Goal: Task Accomplishment & Management: Complete application form

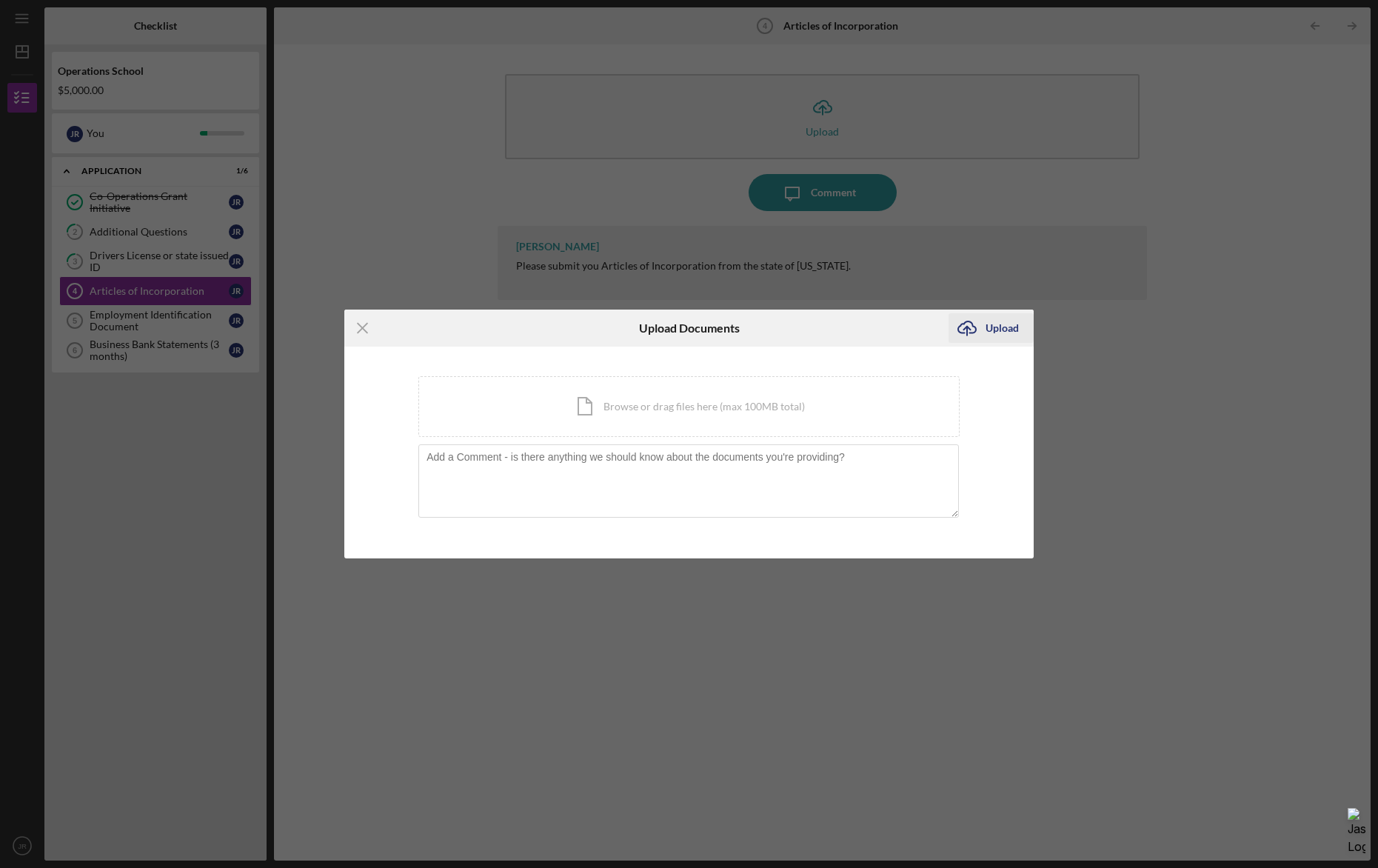
click at [1002, 326] on div "Upload" at bounding box center [1002, 328] width 34 height 29
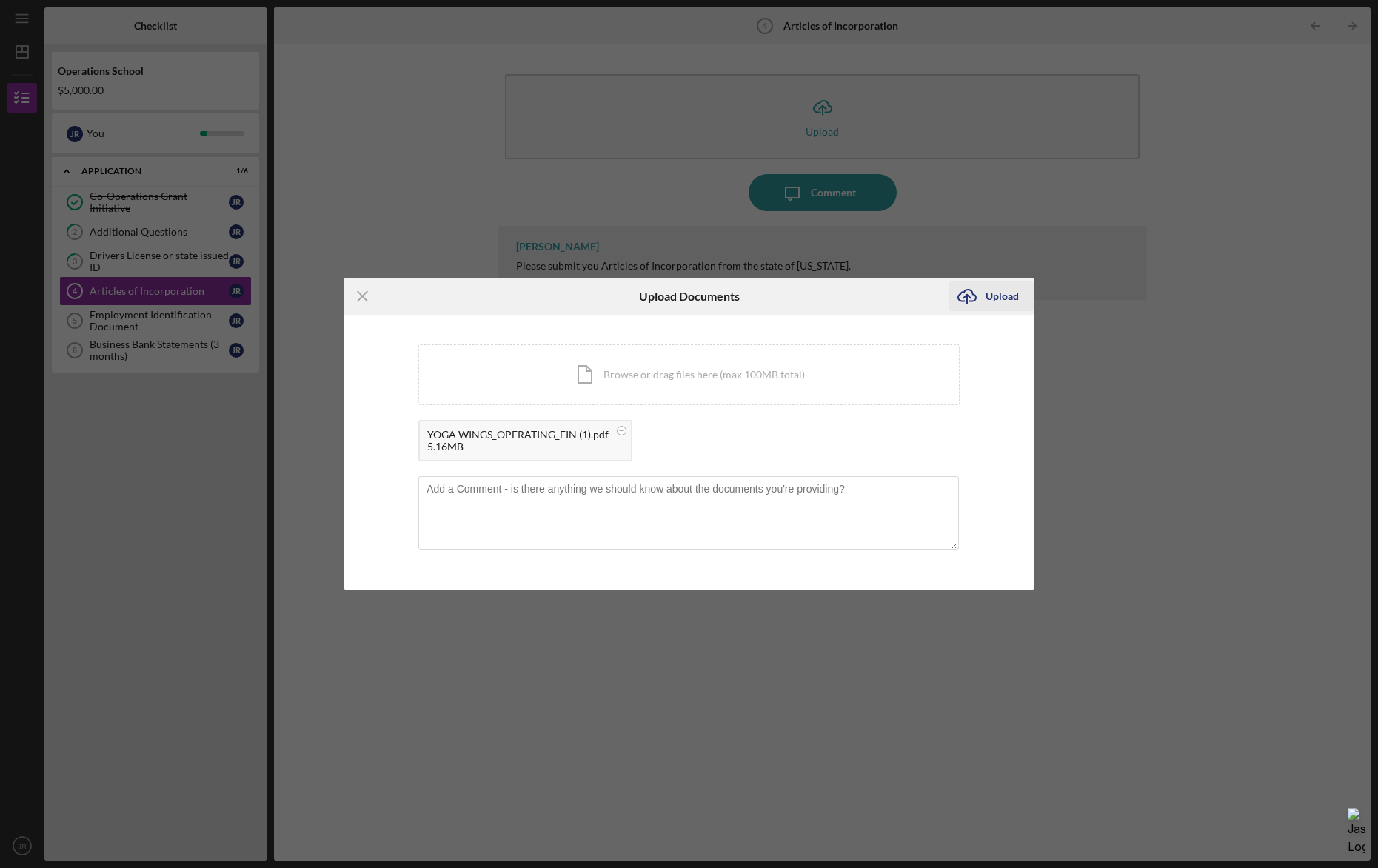
click at [992, 301] on div "Upload" at bounding box center [1002, 296] width 34 height 29
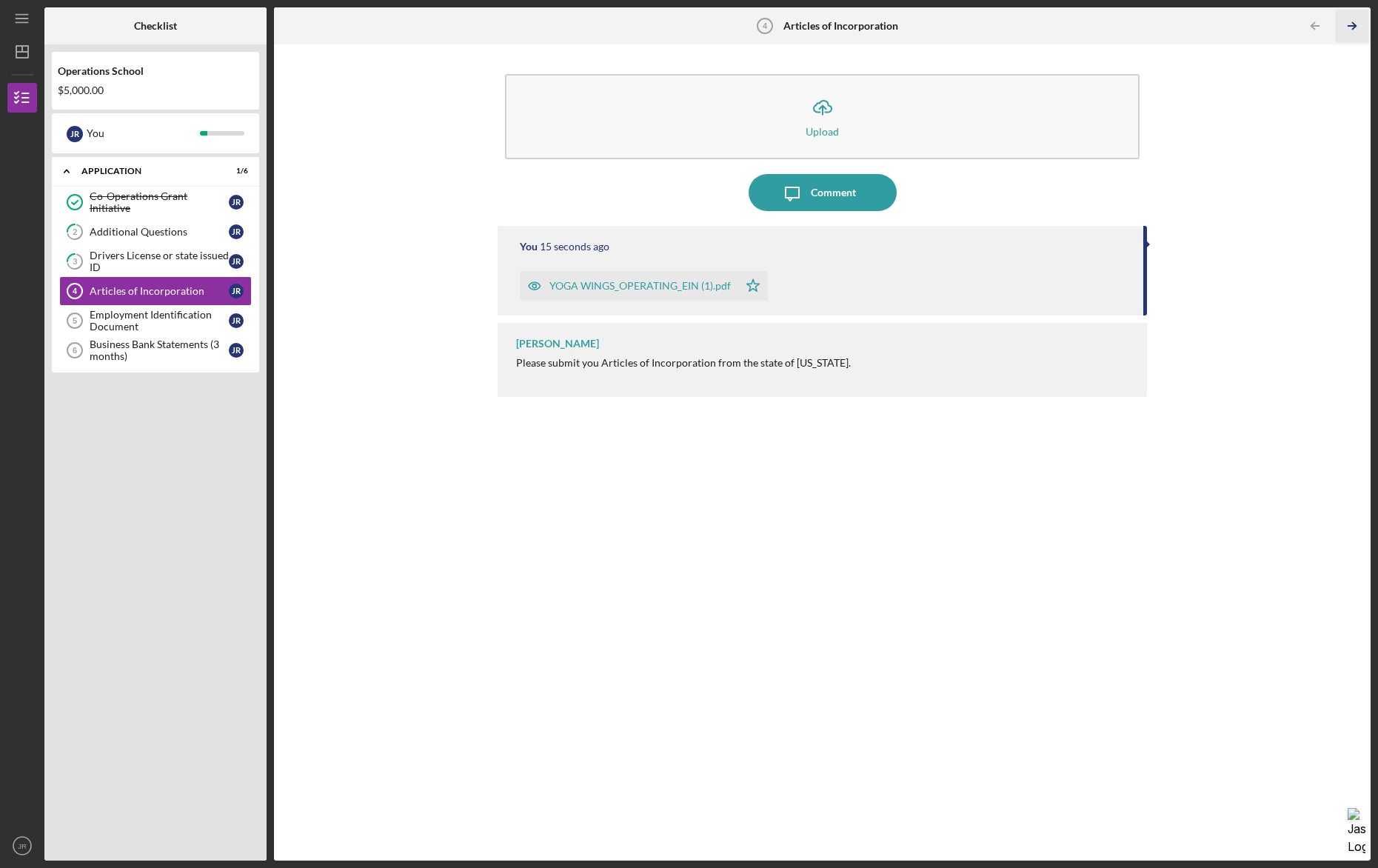
click at [1345, 20] on icon "Icon/Table Pagination Arrow" at bounding box center [1352, 26] width 34 height 34
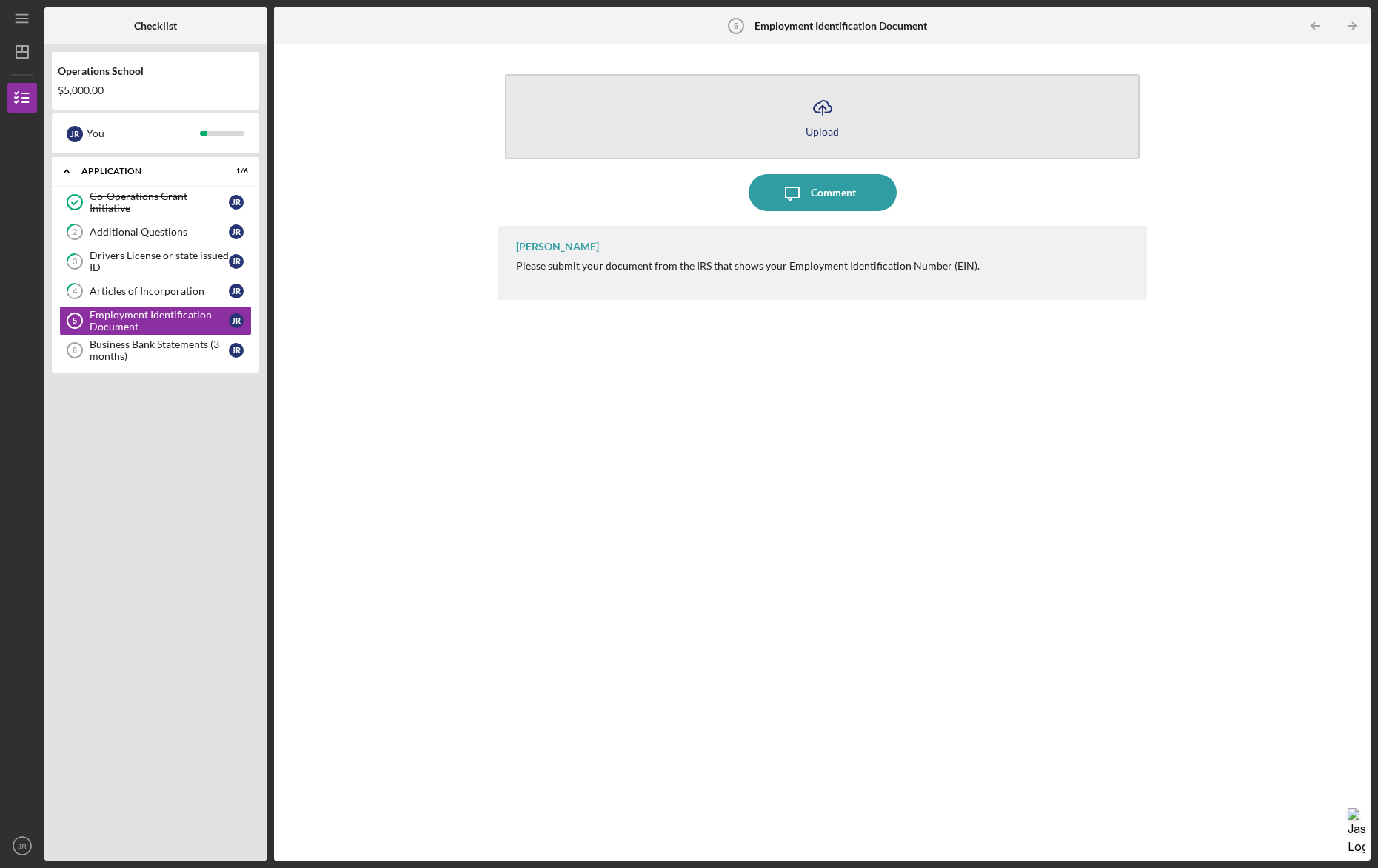
click at [948, 114] on button "Icon/Upload Upload" at bounding box center [822, 116] width 635 height 85
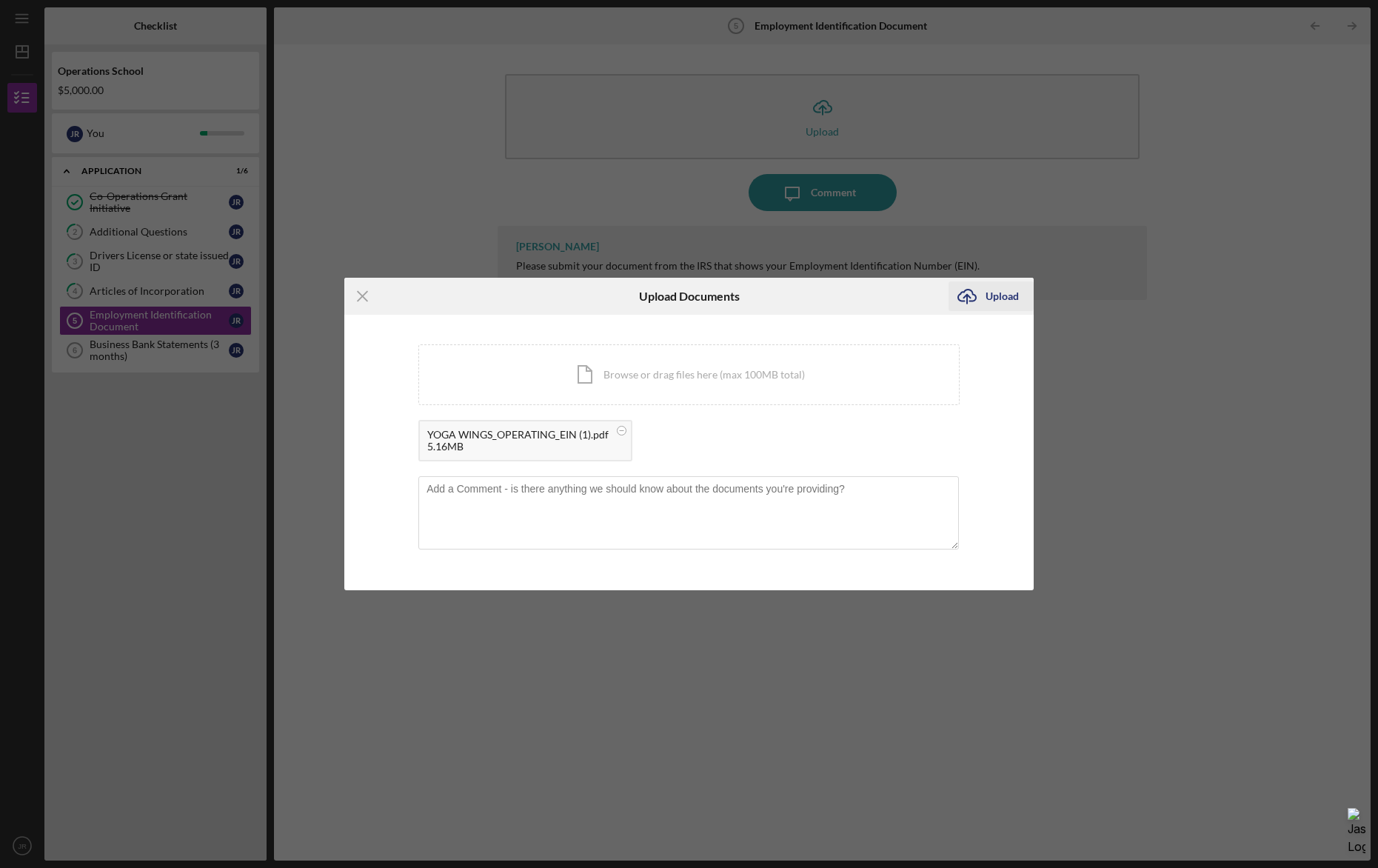
click at [1008, 294] on div "Upload" at bounding box center [1002, 296] width 34 height 29
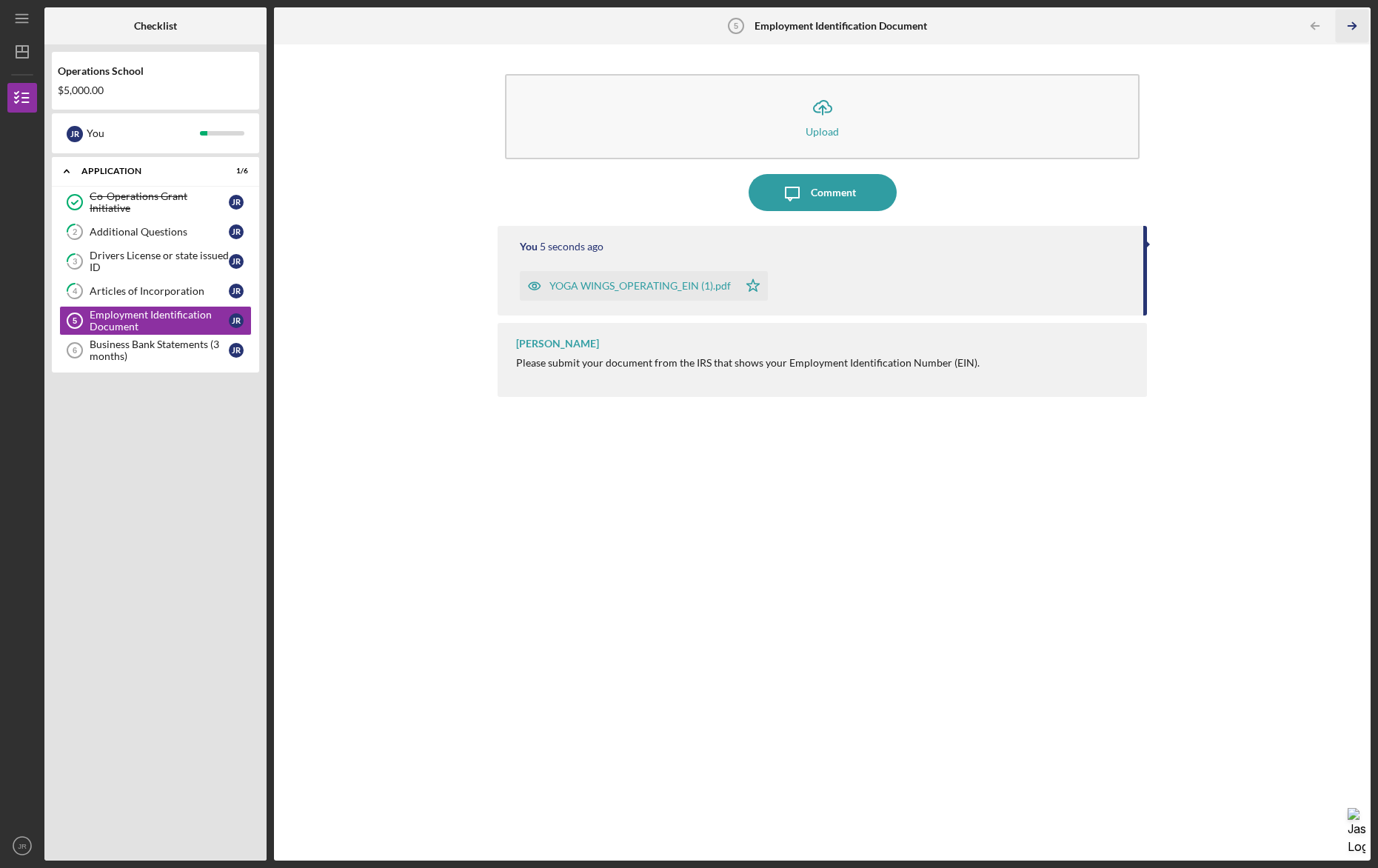
click at [1351, 24] on icon "Icon/Table Pagination Arrow" at bounding box center [1352, 26] width 34 height 34
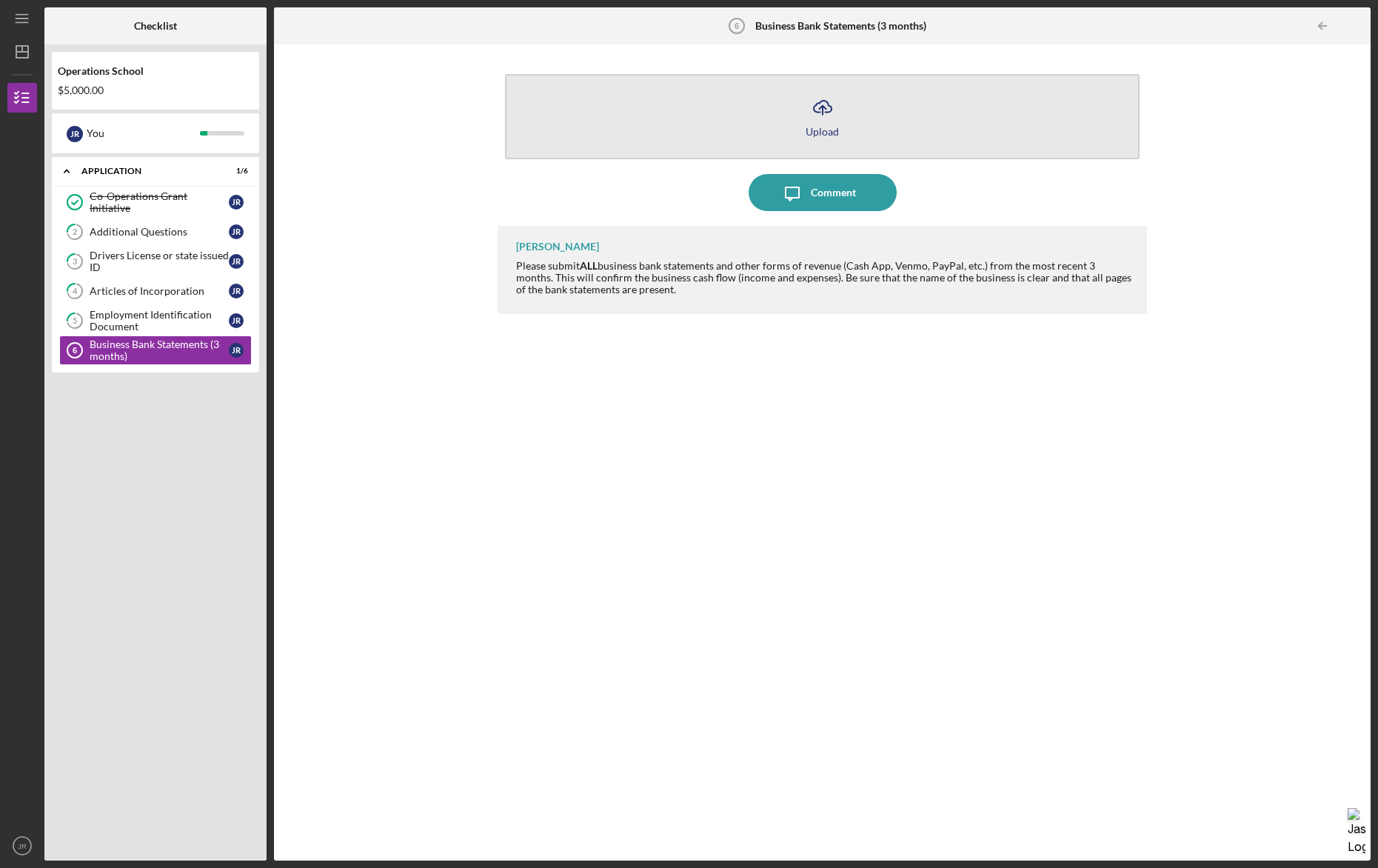
click at [680, 103] on button "Icon/Upload Upload" at bounding box center [822, 116] width 635 height 85
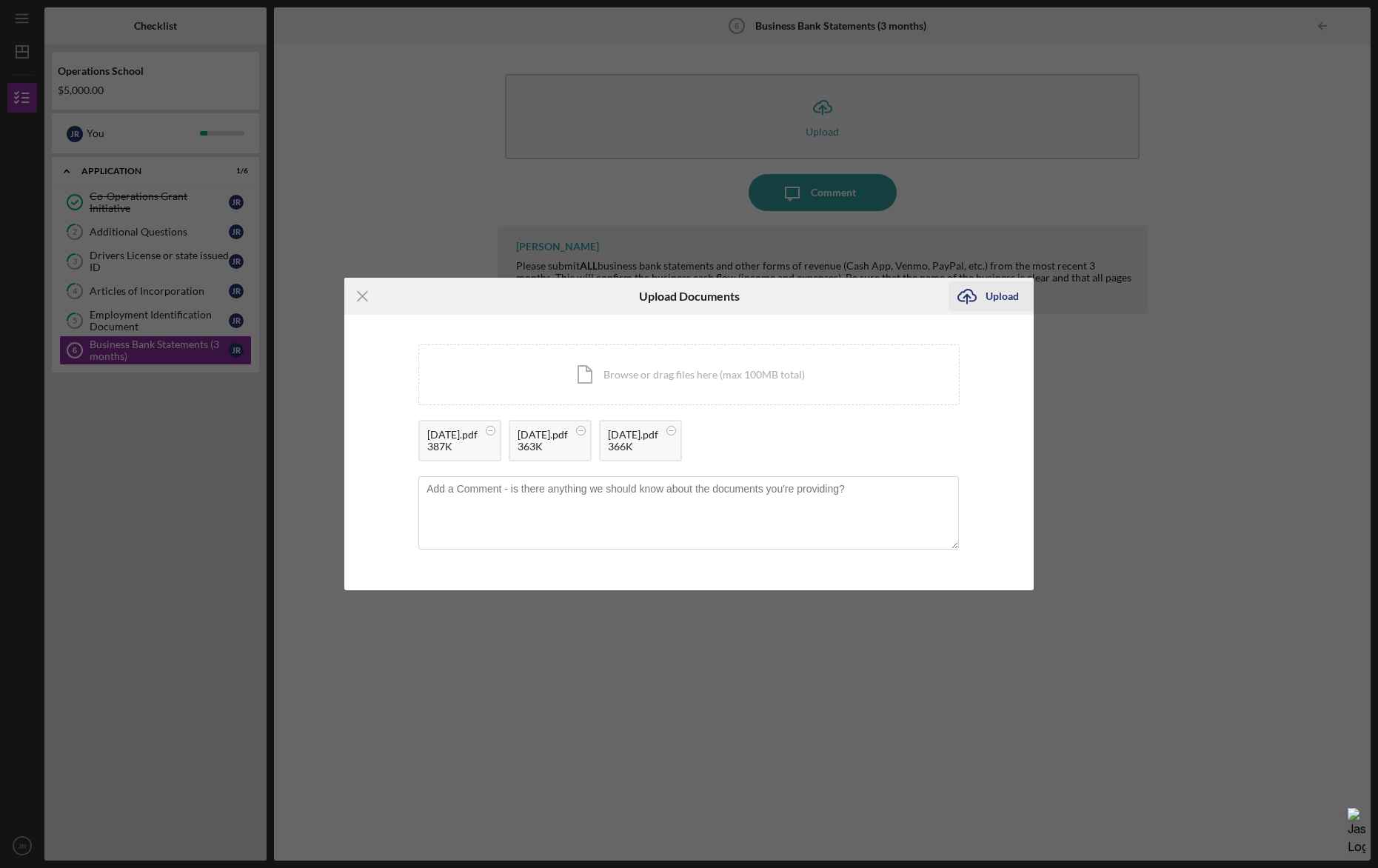
click at [1008, 296] on div "Upload" at bounding box center [1002, 296] width 34 height 29
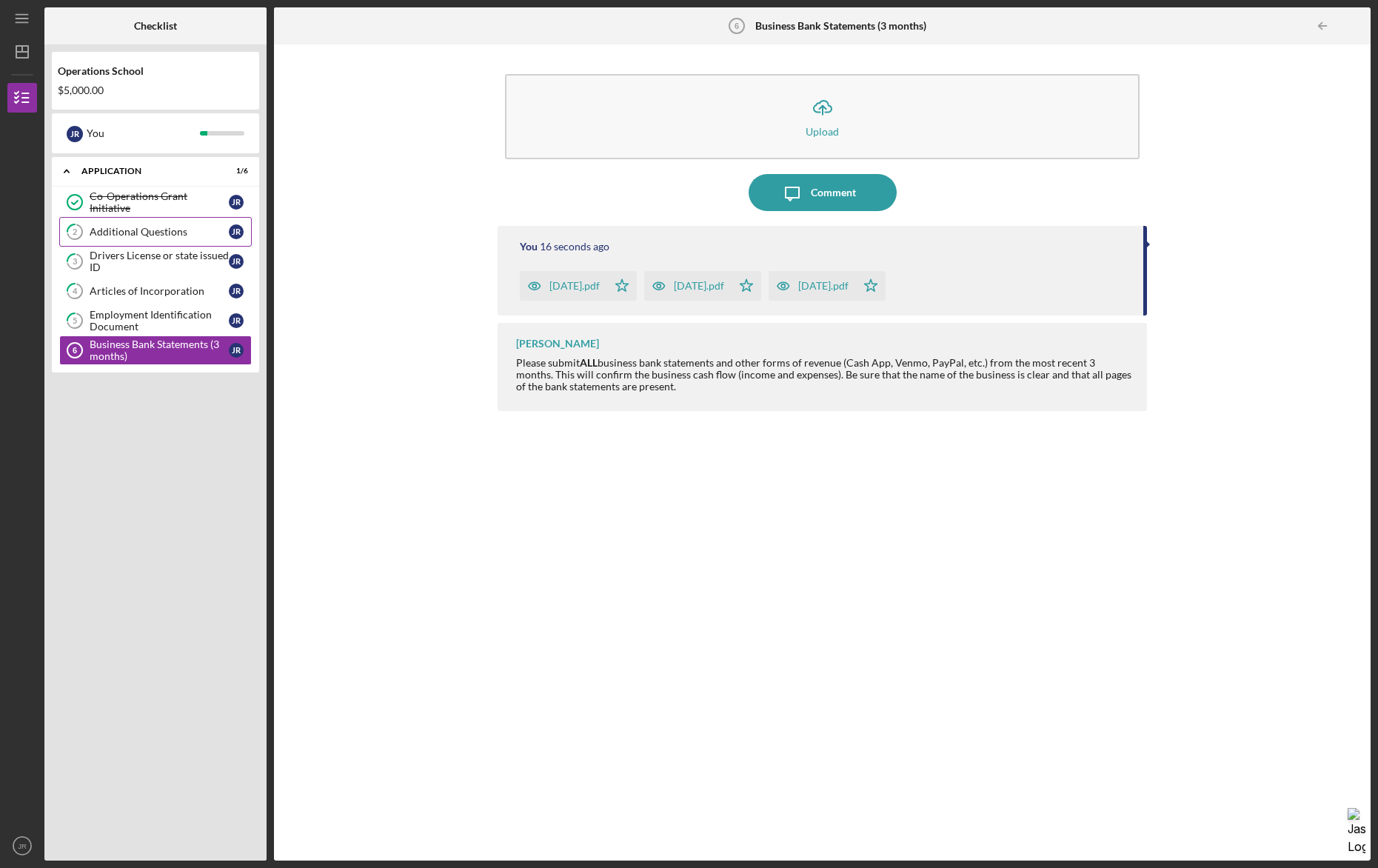
click at [177, 232] on div "Additional Questions" at bounding box center [159, 232] width 140 height 12
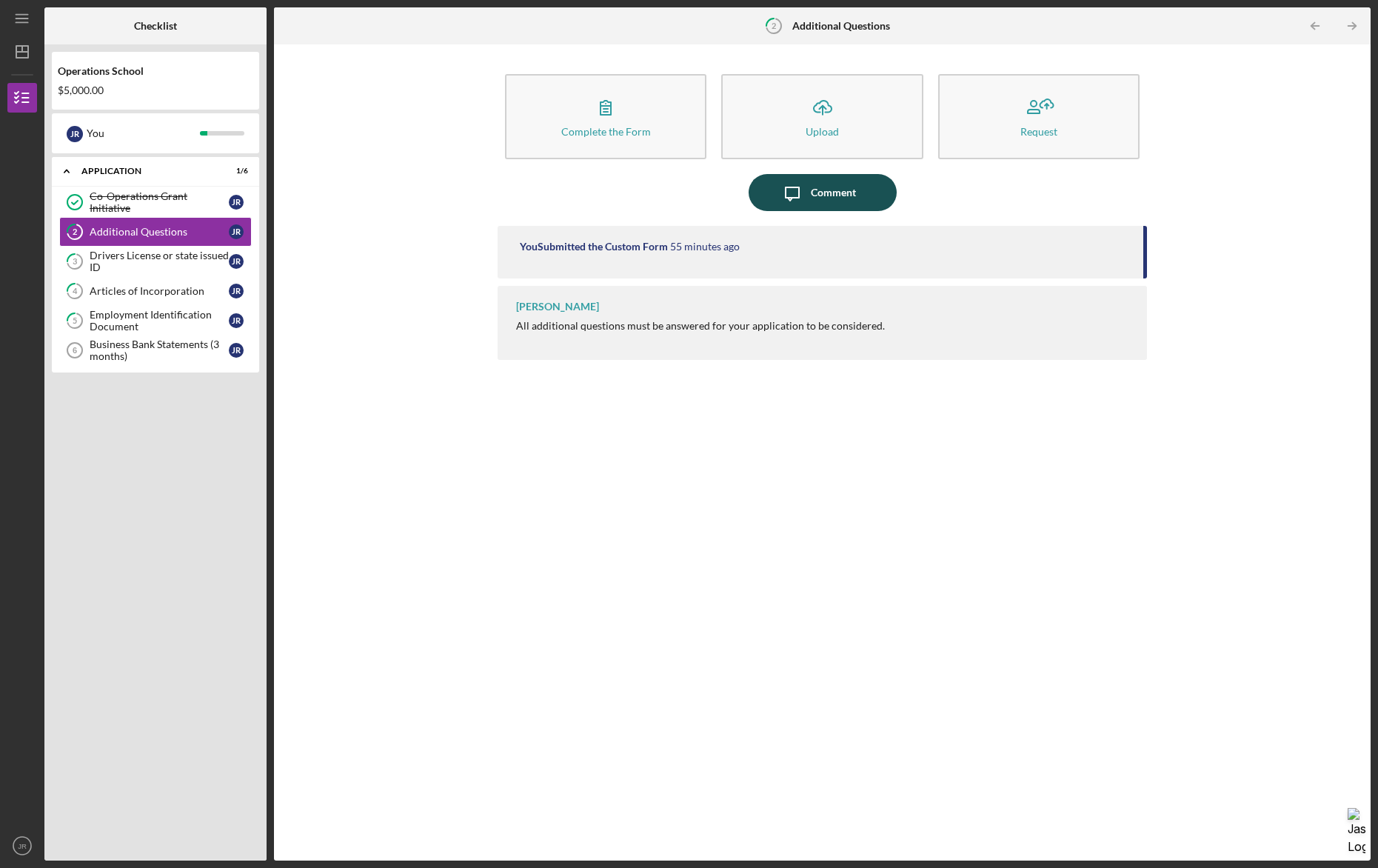
click at [876, 189] on button "Icon/Message Comment" at bounding box center [822, 192] width 148 height 37
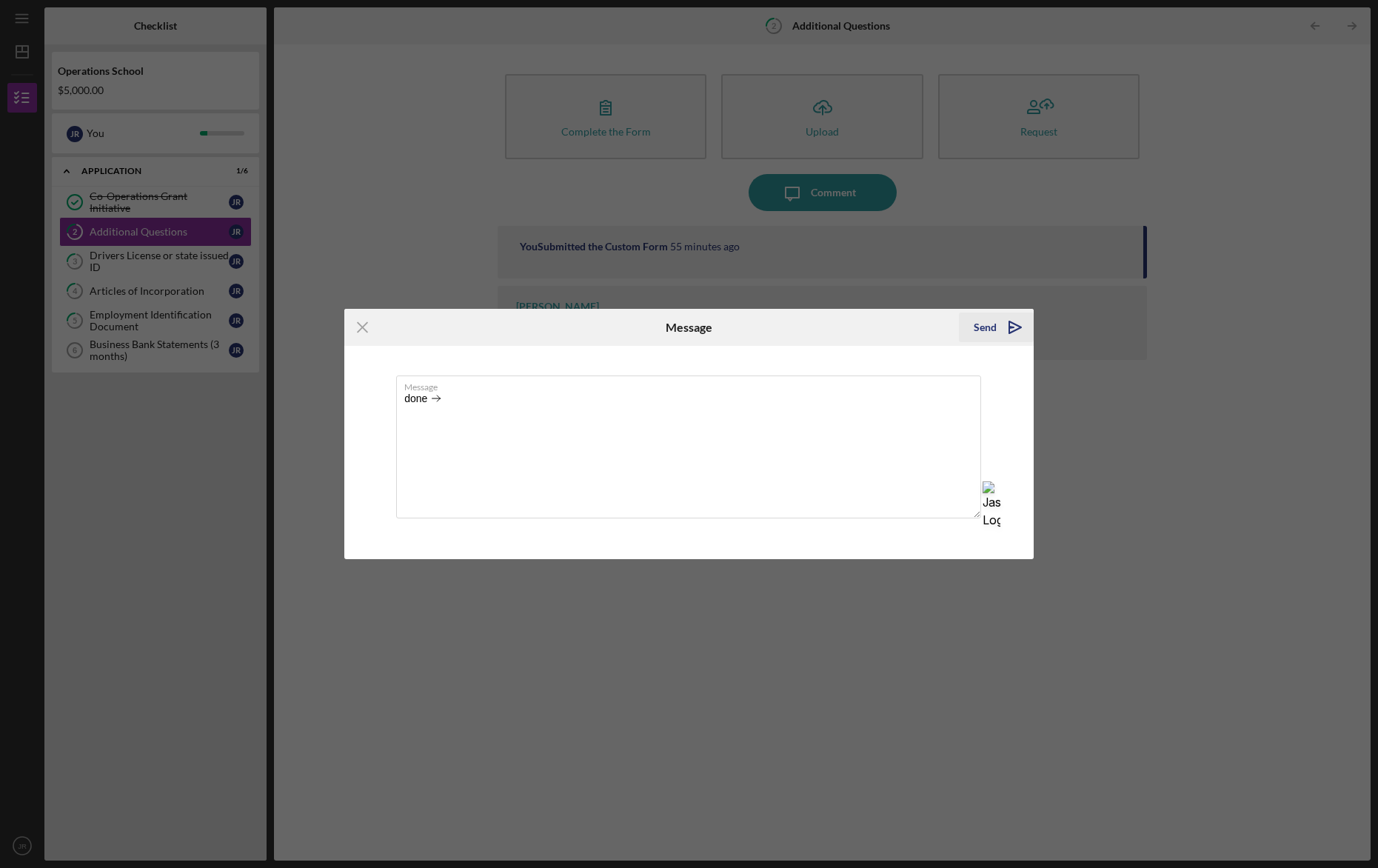
type textarea "done"
click at [984, 331] on div "Send" at bounding box center [985, 327] width 23 height 29
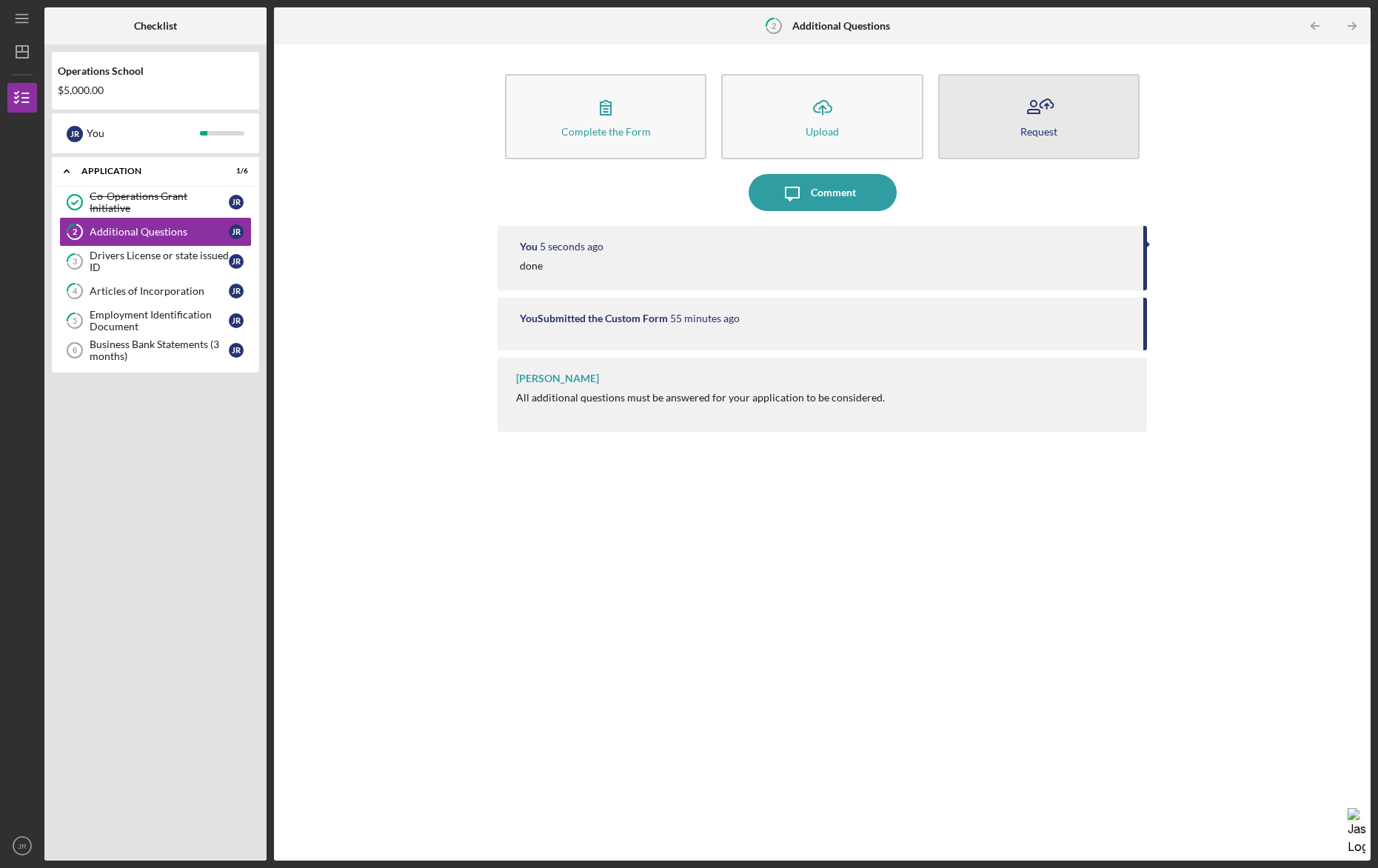
click at [997, 140] on button "Request" at bounding box center [1040, 116] width 202 height 85
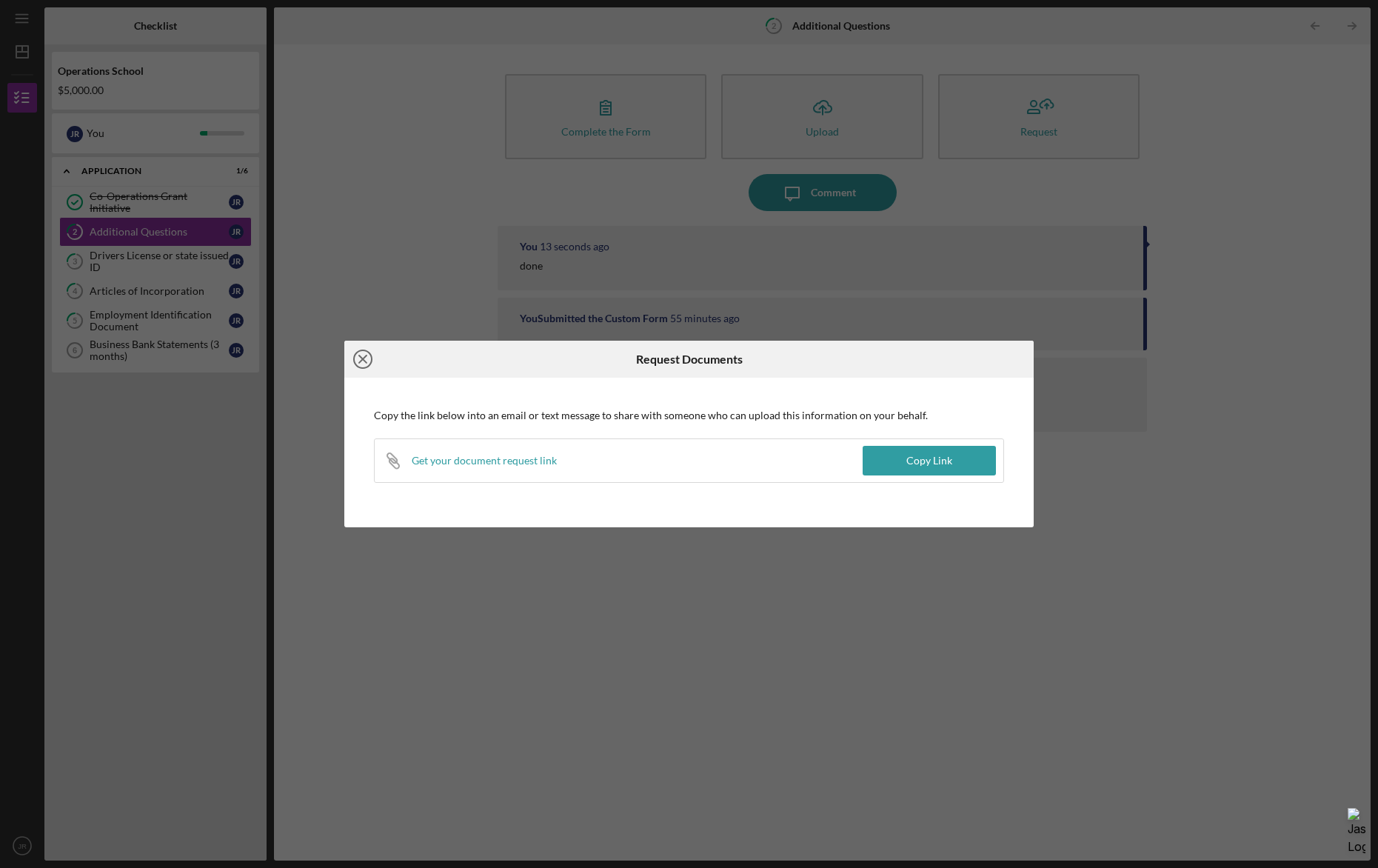
click at [362, 354] on icon "Icon/Close" at bounding box center [363, 359] width 37 height 37
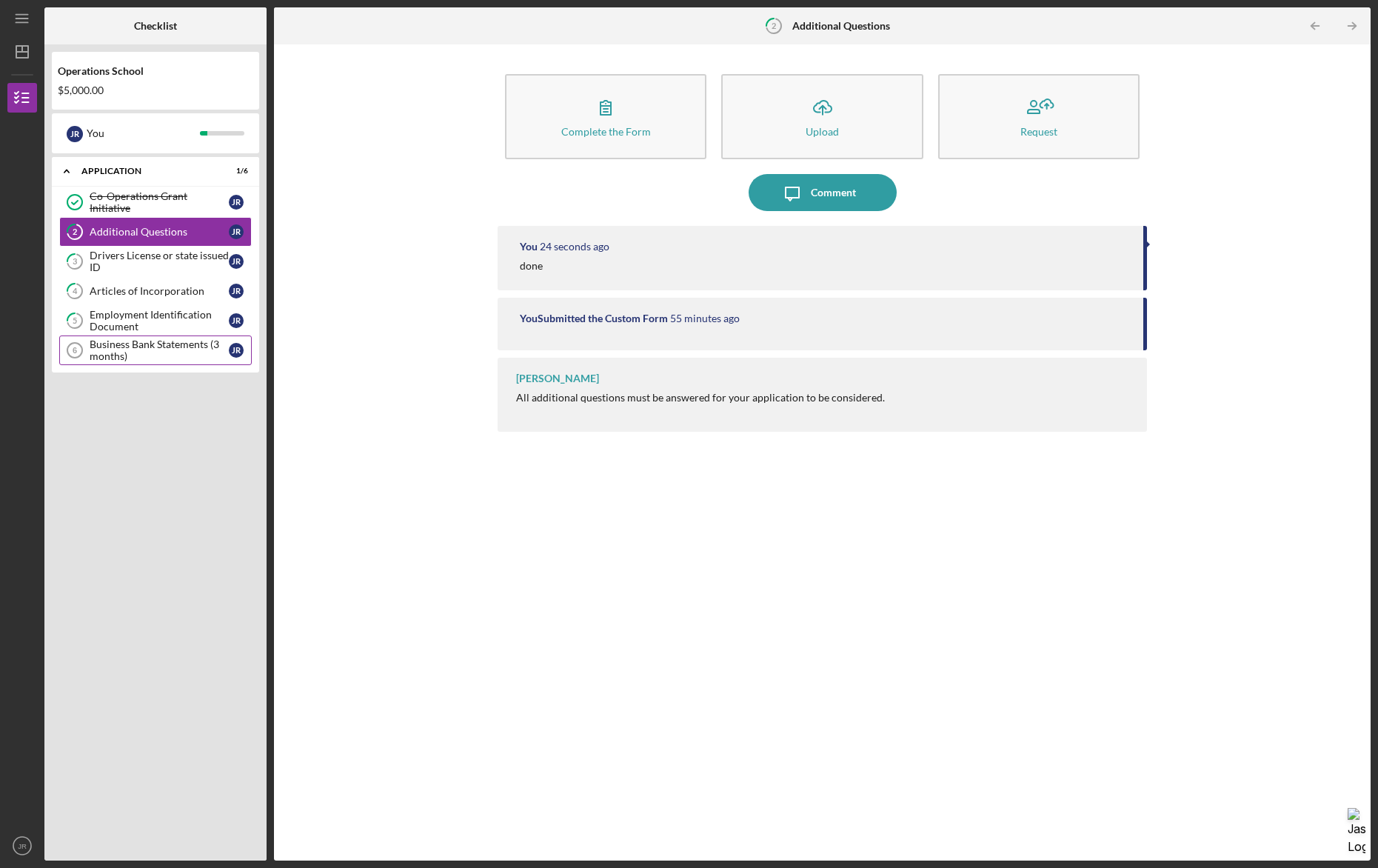
click at [207, 349] on div "Business Bank Statements (3 months)" at bounding box center [159, 350] width 140 height 24
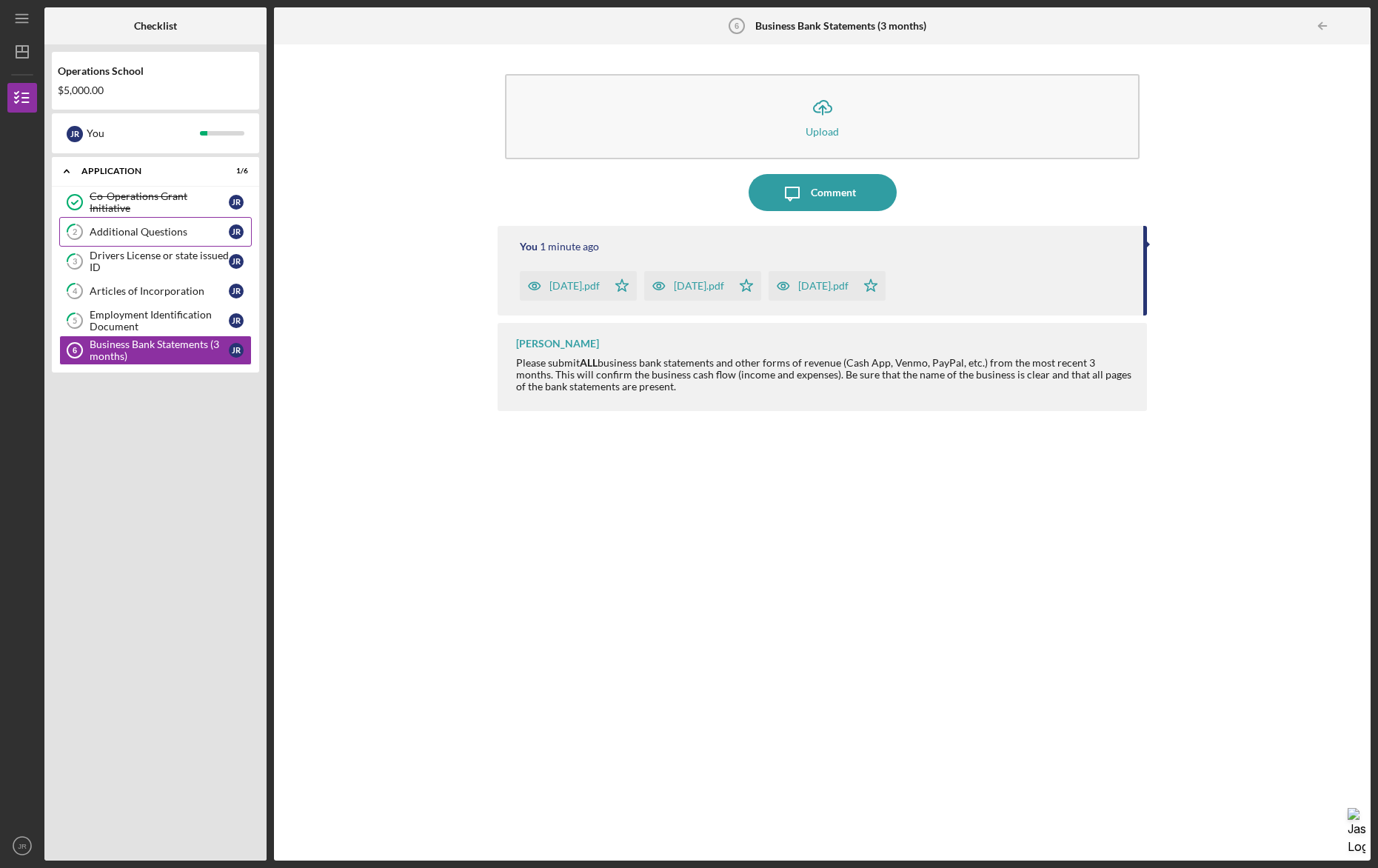
click at [181, 230] on div "Additional Questions" at bounding box center [159, 232] width 140 height 12
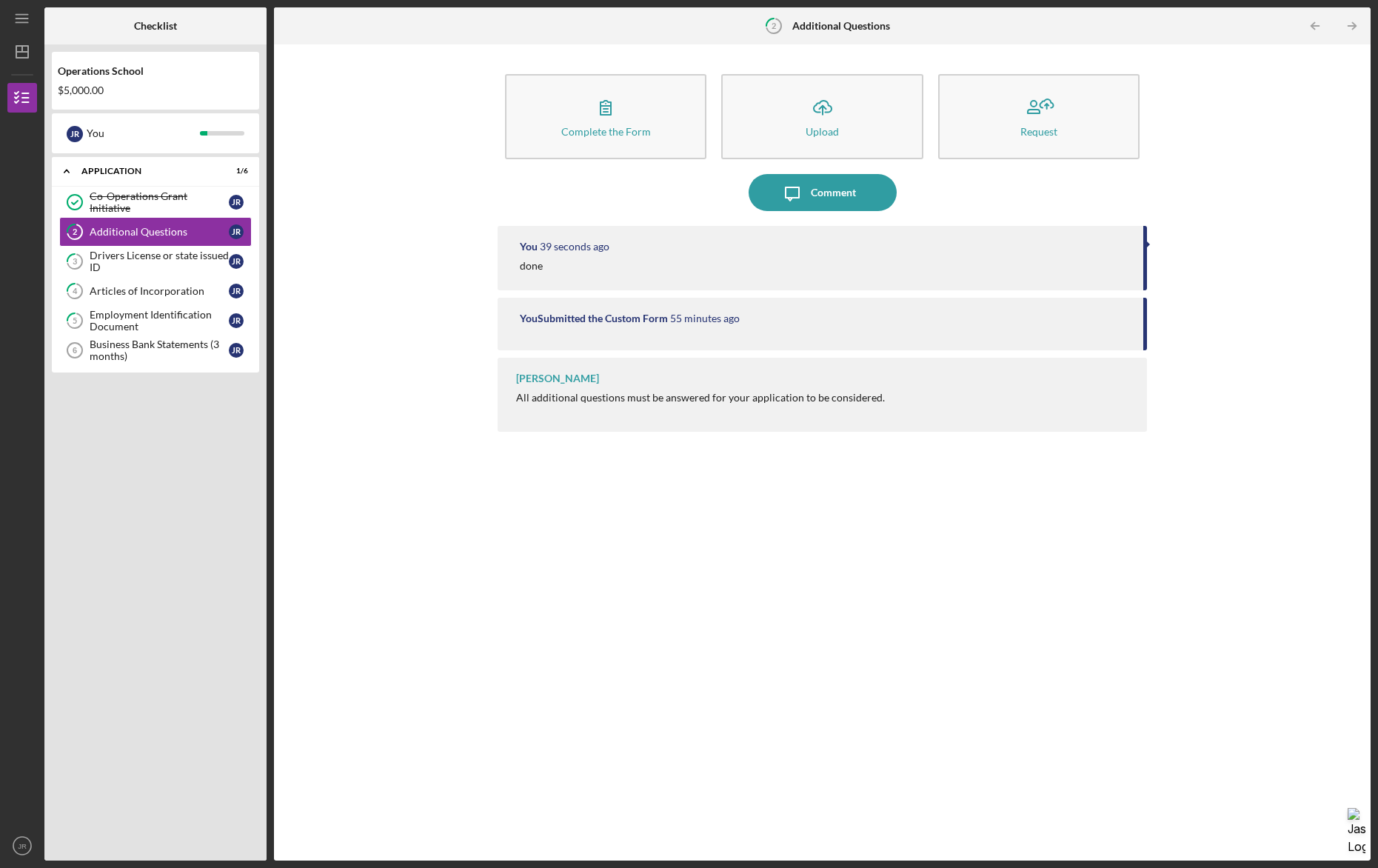
click at [613, 394] on div "All additional questions must be answered for your application to be considered." at bounding box center [700, 398] width 369 height 12
click at [810, 193] on button "Icon/Message Comment" at bounding box center [822, 192] width 148 height 37
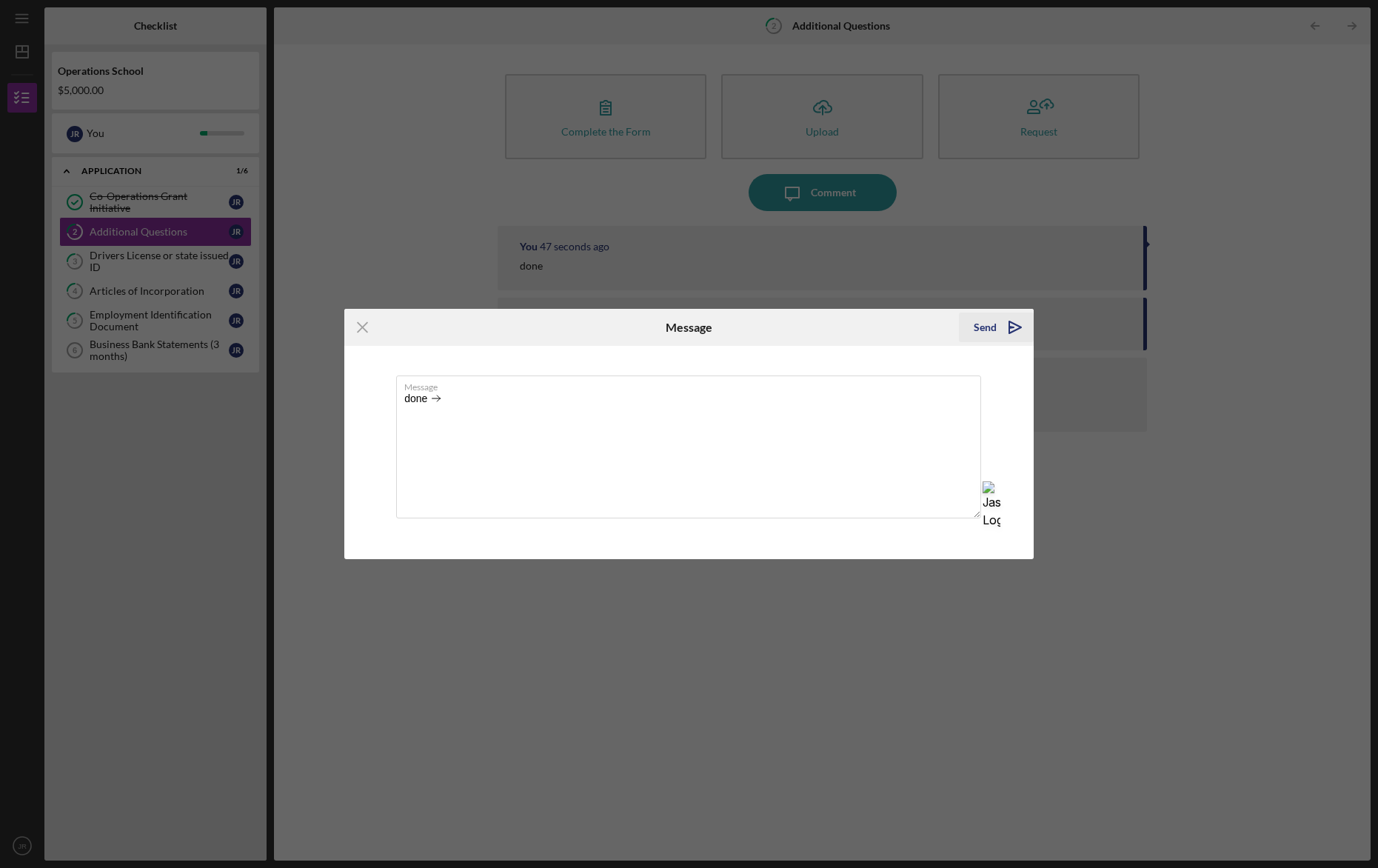
type textarea "done"
click at [984, 325] on div "Send" at bounding box center [985, 327] width 23 height 29
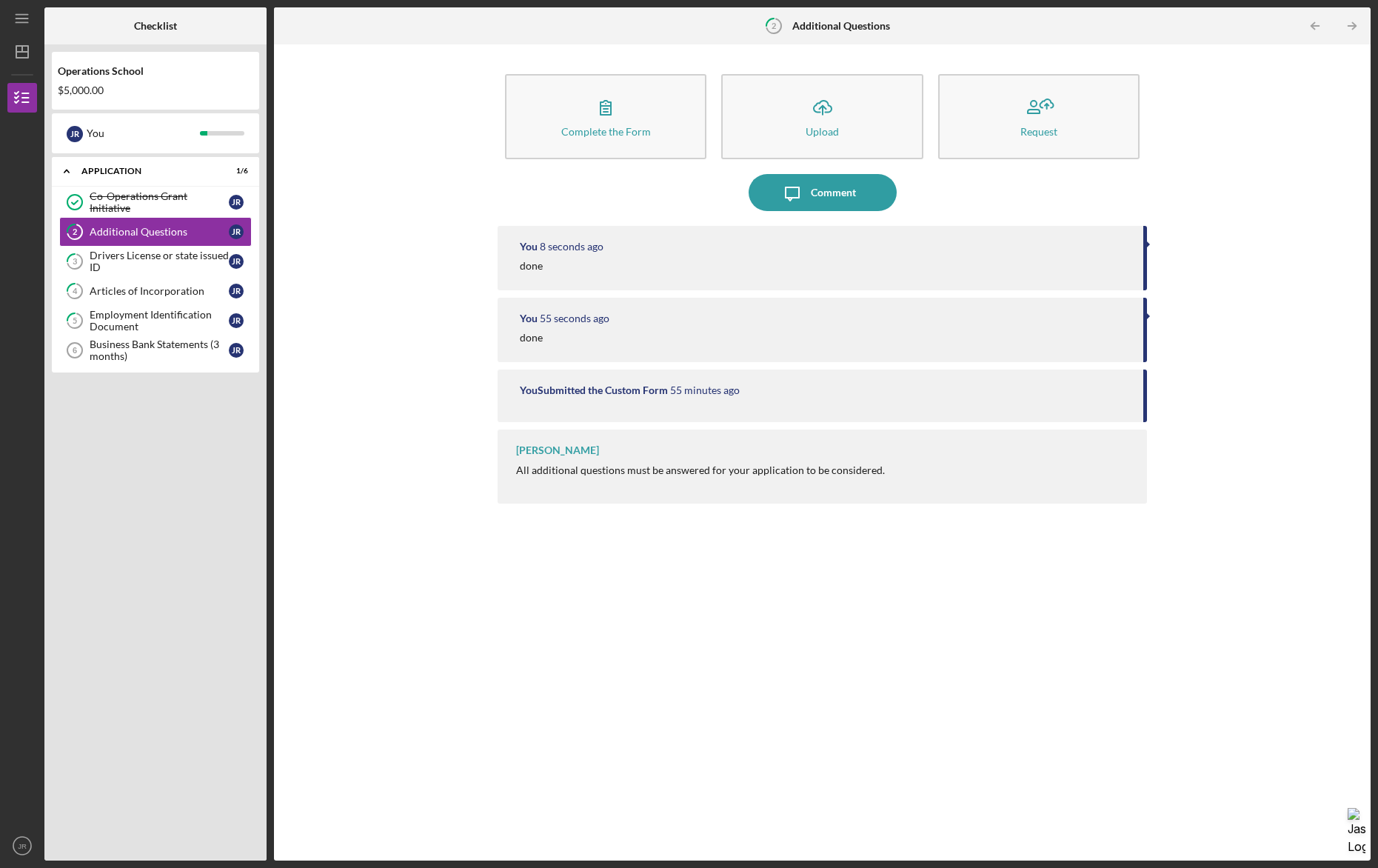
click at [1085, 459] on div "[PERSON_NAME] All additional questions must be answered for your application to…" at bounding box center [822, 467] width 649 height 74
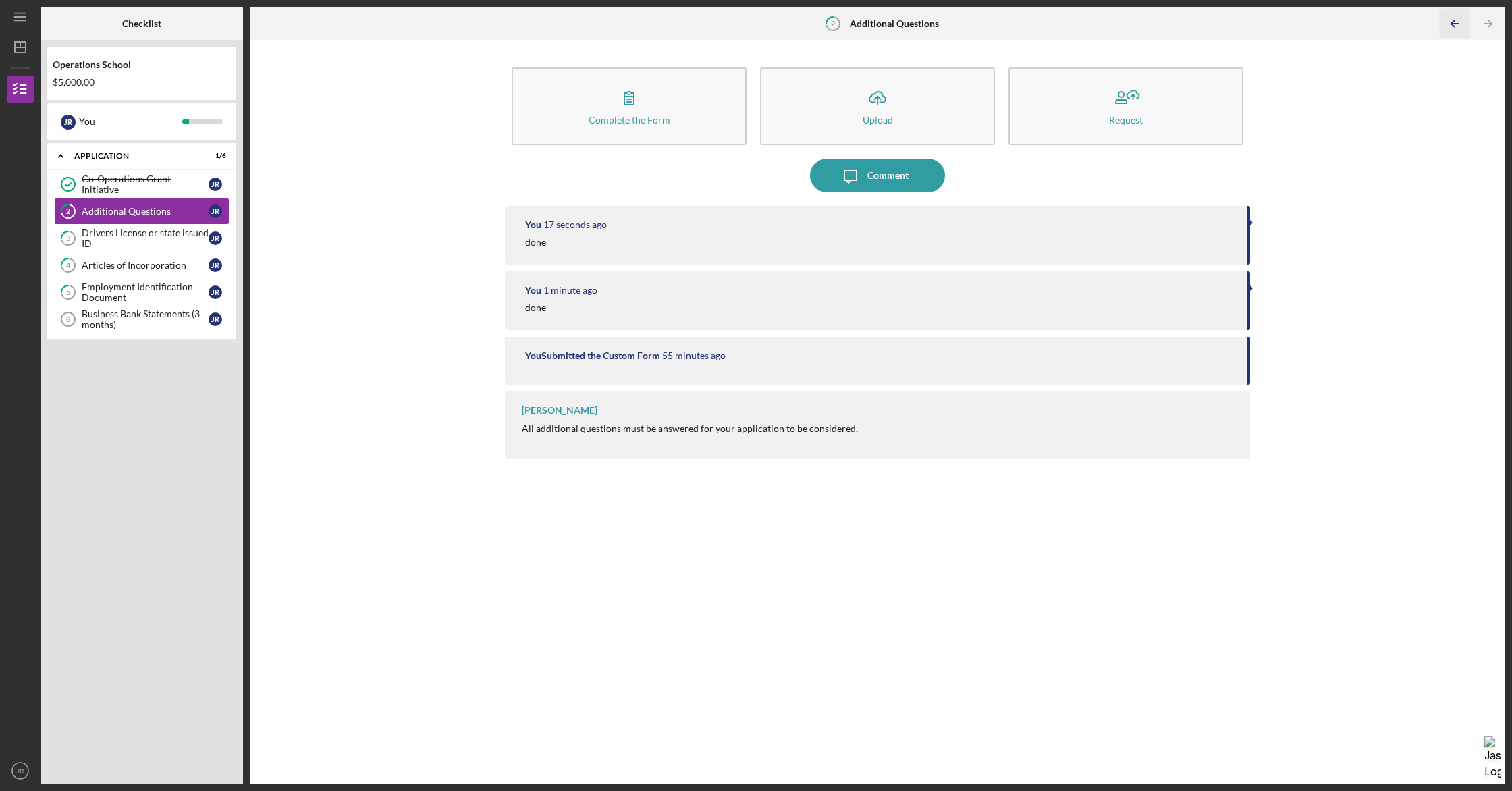
click at [1256, 23] on icon "Icon/Table Pagination Arrow" at bounding box center [1455, 24] width 31 height 31
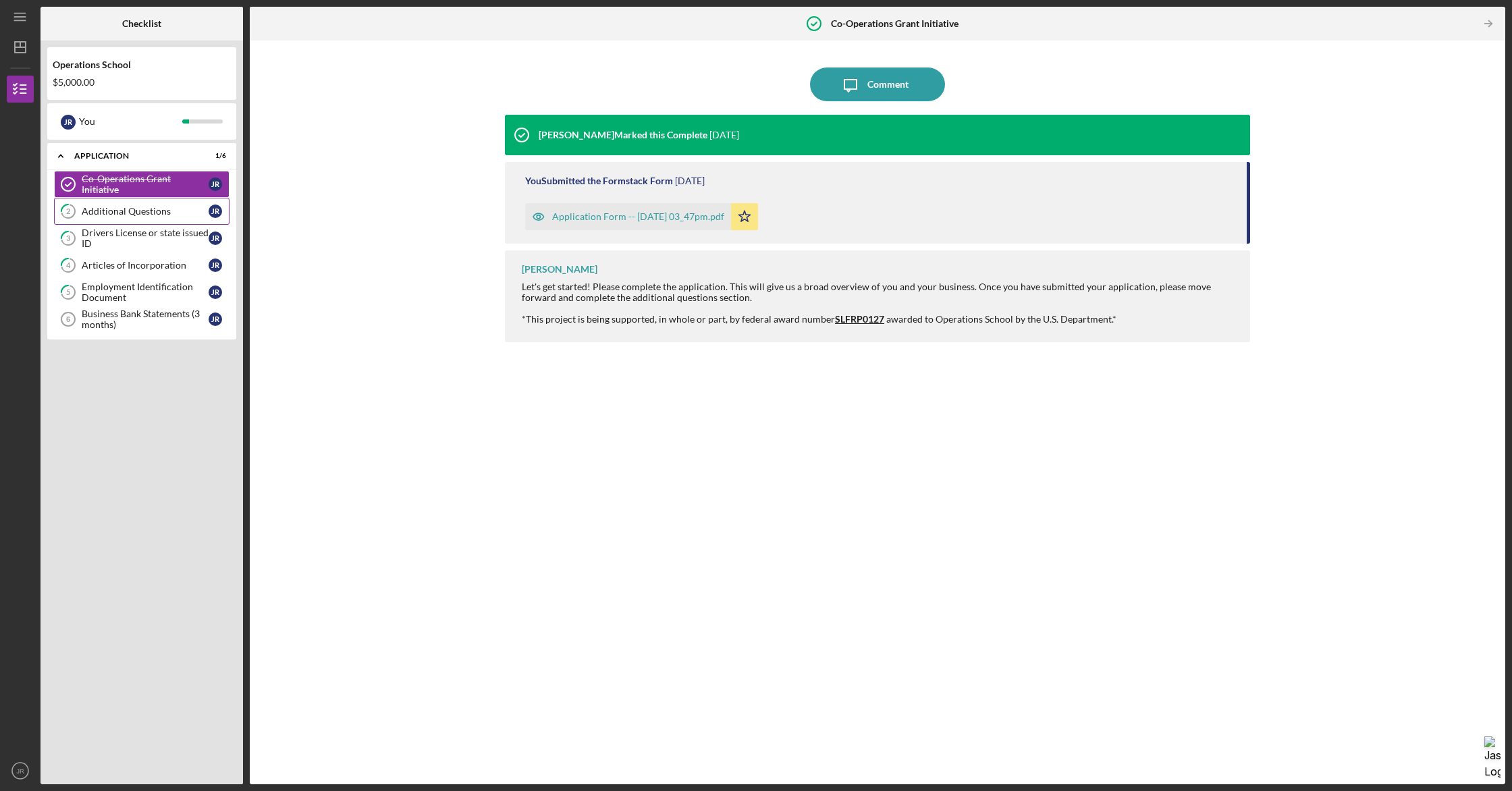
click at [187, 214] on div "Additional Questions" at bounding box center [145, 211] width 127 height 11
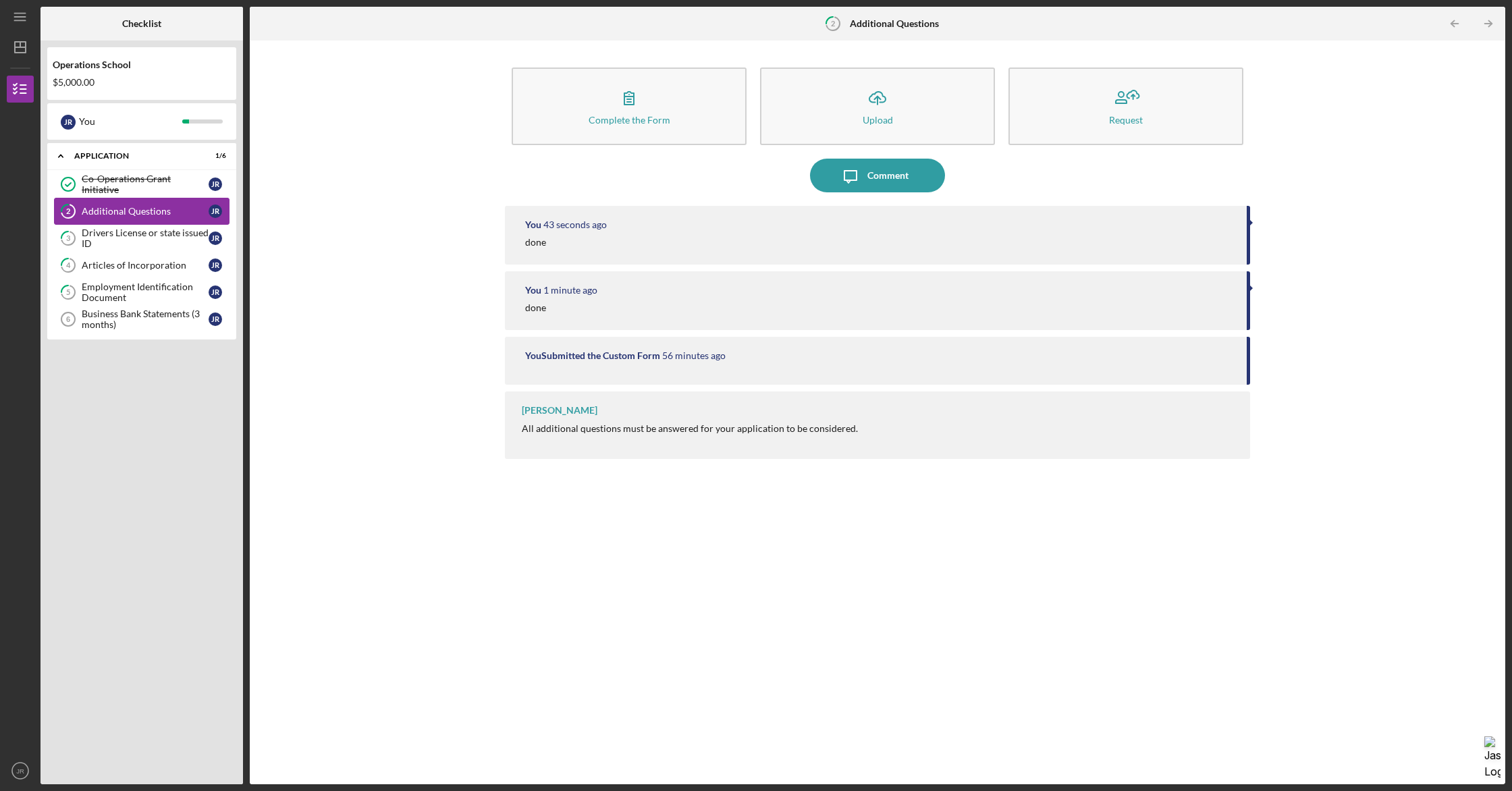
click at [177, 224] on link "2 Additional Questions J R" at bounding box center [142, 211] width 176 height 27
click at [163, 265] on div "Articles of Incorporation" at bounding box center [145, 265] width 127 height 11
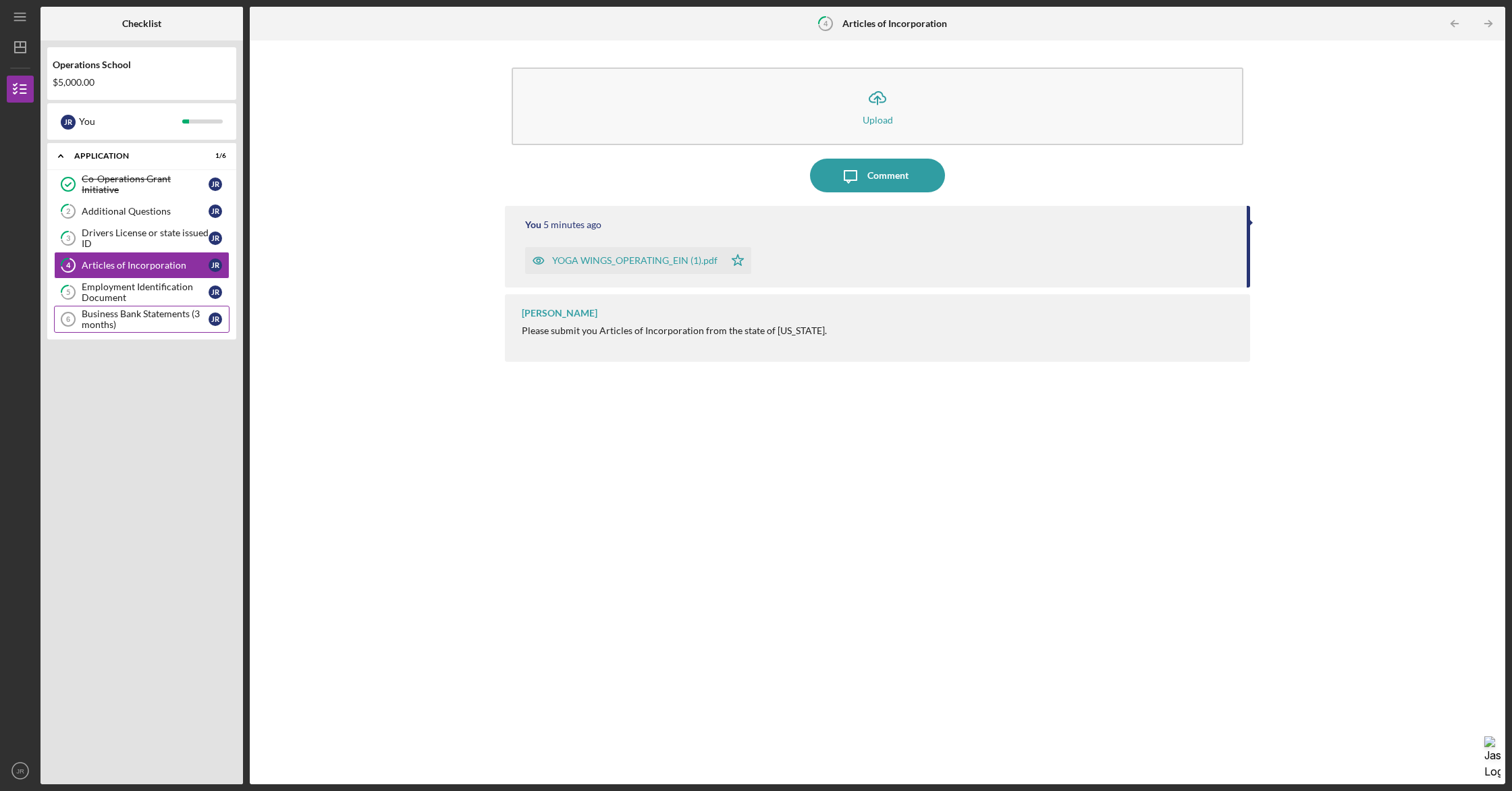
click at [145, 311] on div "Business Bank Statements (3 months)" at bounding box center [145, 319] width 127 height 22
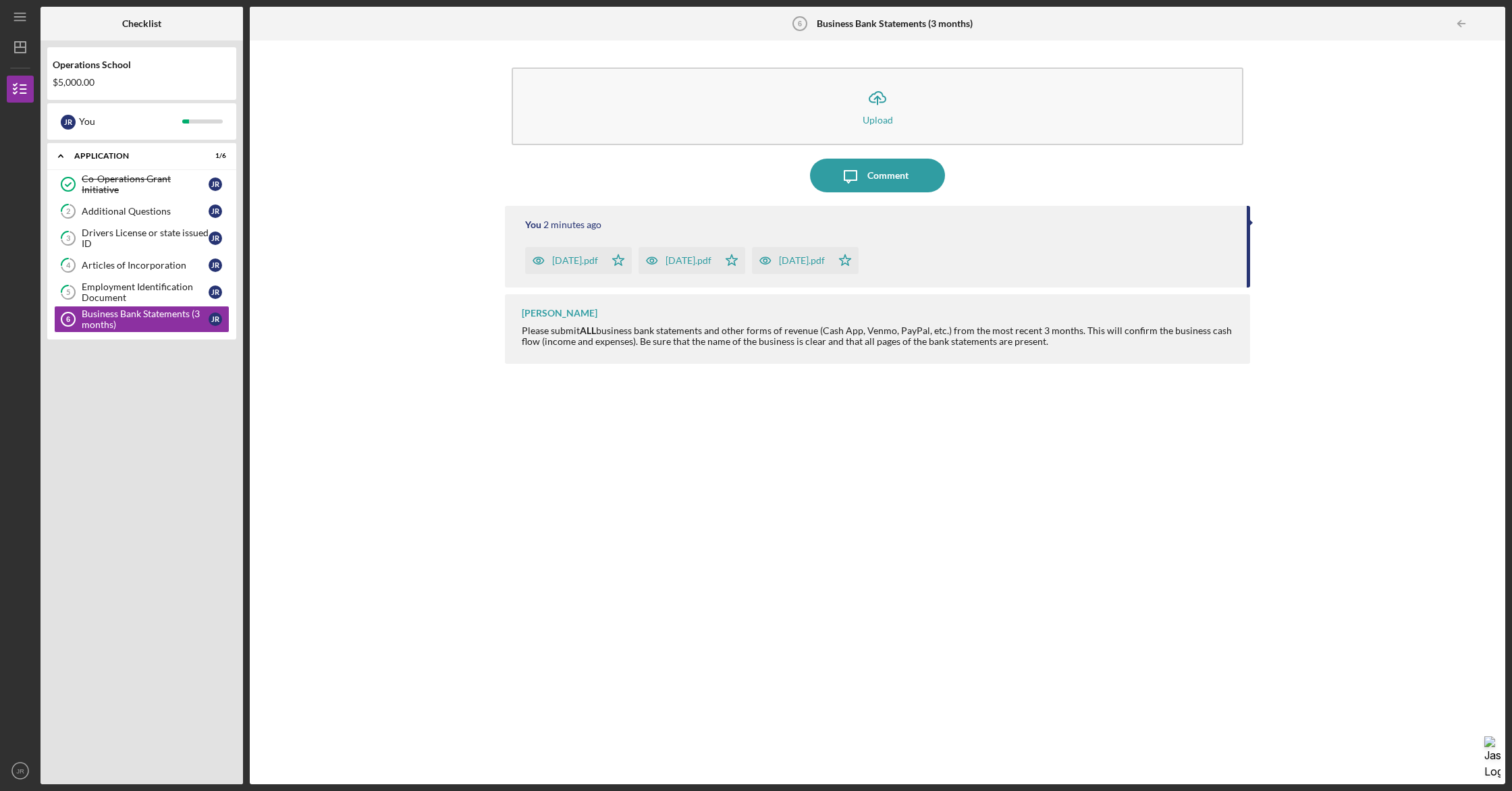
click at [434, 268] on div "Icon/Upload Upload Icon/Message Comment You 2 minutes ago [DATE].pdf Icon/Star …" at bounding box center [878, 412] width 1242 height 731
click at [884, 177] on div "Comment" at bounding box center [888, 175] width 41 height 34
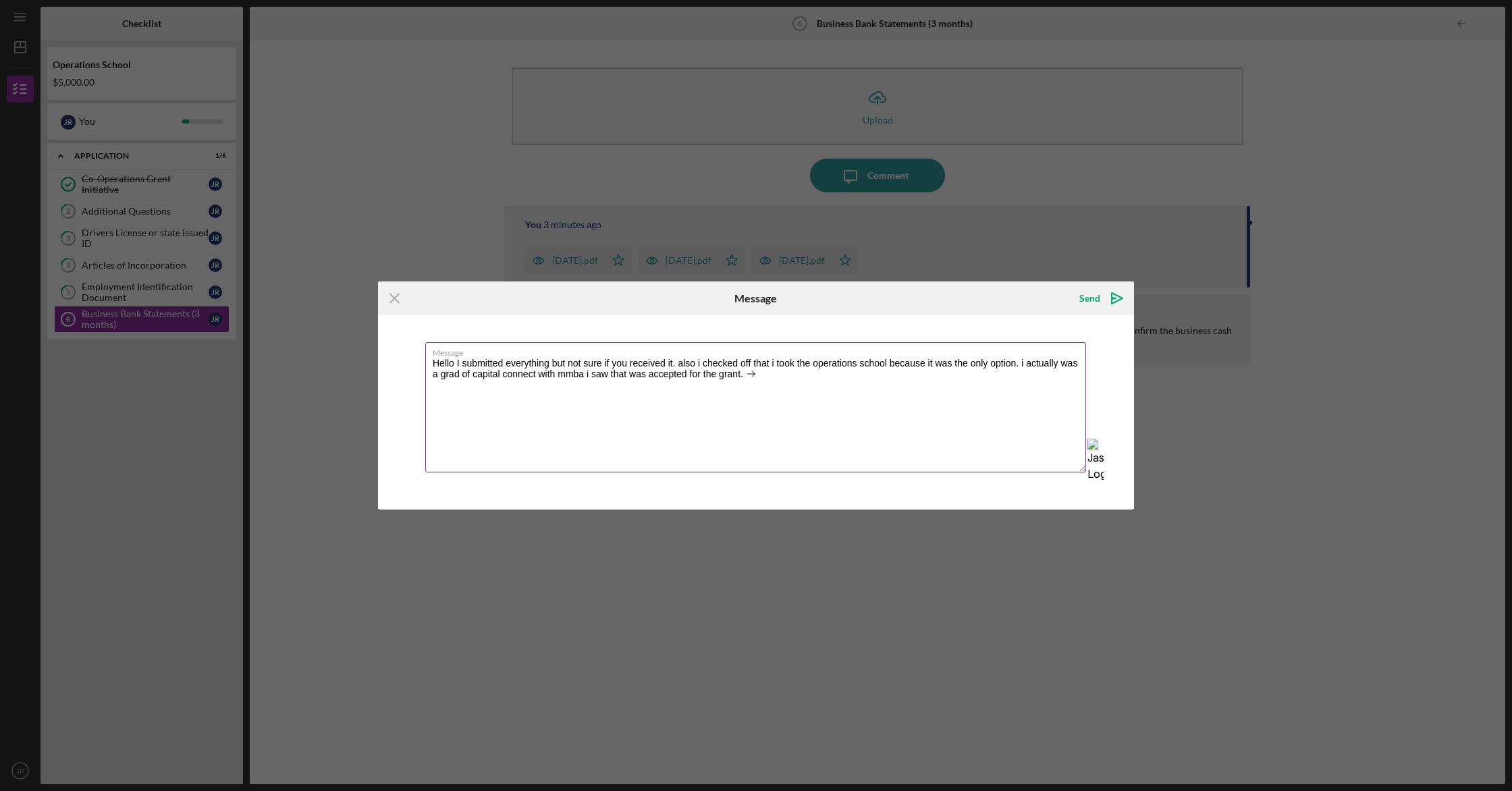
click at [671, 369] on textarea "Hello I submitted everything but not sure if you received it. also i checked of…" at bounding box center [756, 407] width 661 height 130
type textarea "Hello I submitted everything but not sure if you received it. also i checked of…"
click at [716, 393] on span "Ask [PERSON_NAME]" at bounding box center [736, 396] width 94 height 16
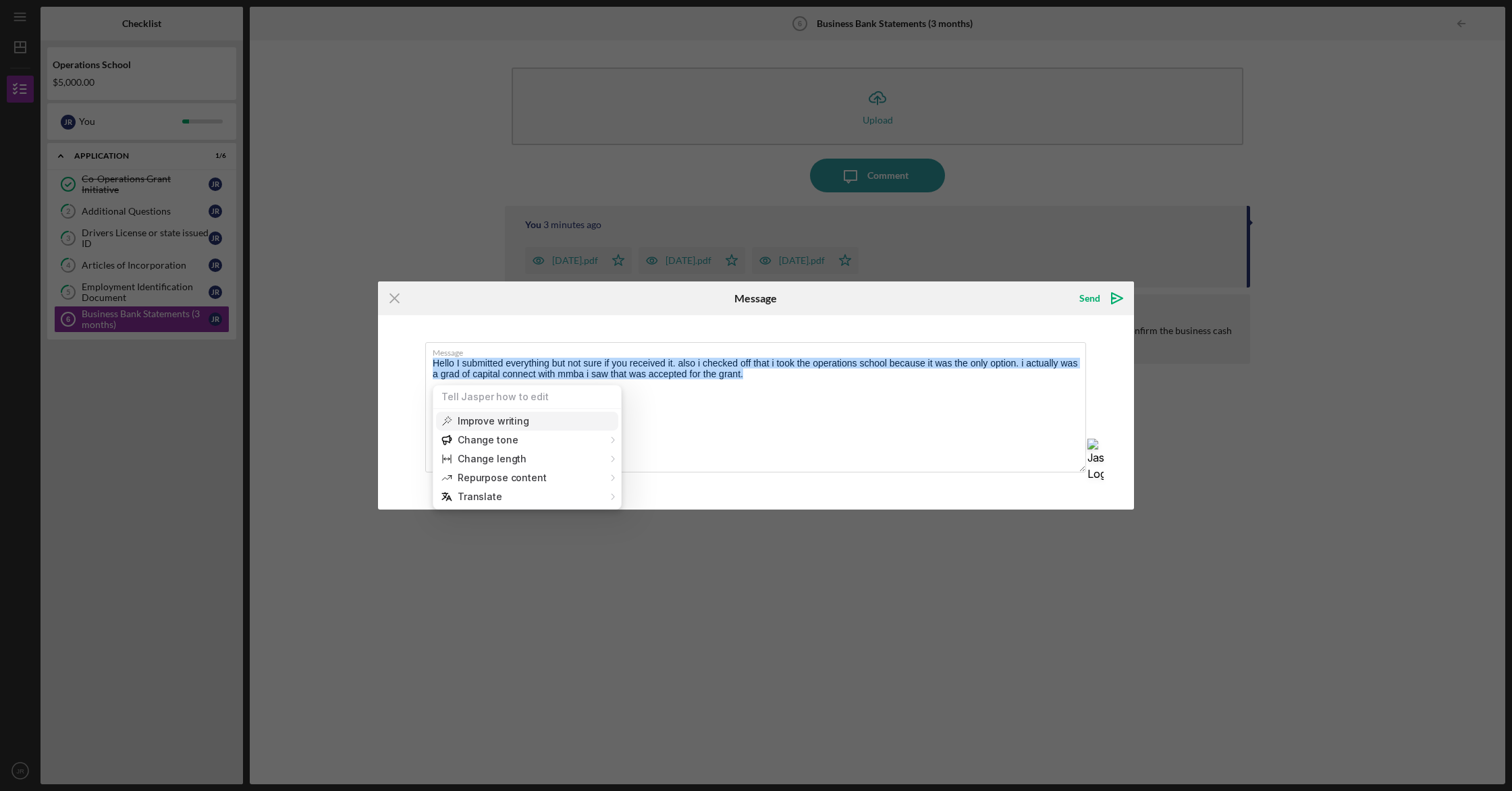
click at [527, 417] on button "Improve writing" at bounding box center [528, 421] width 182 height 19
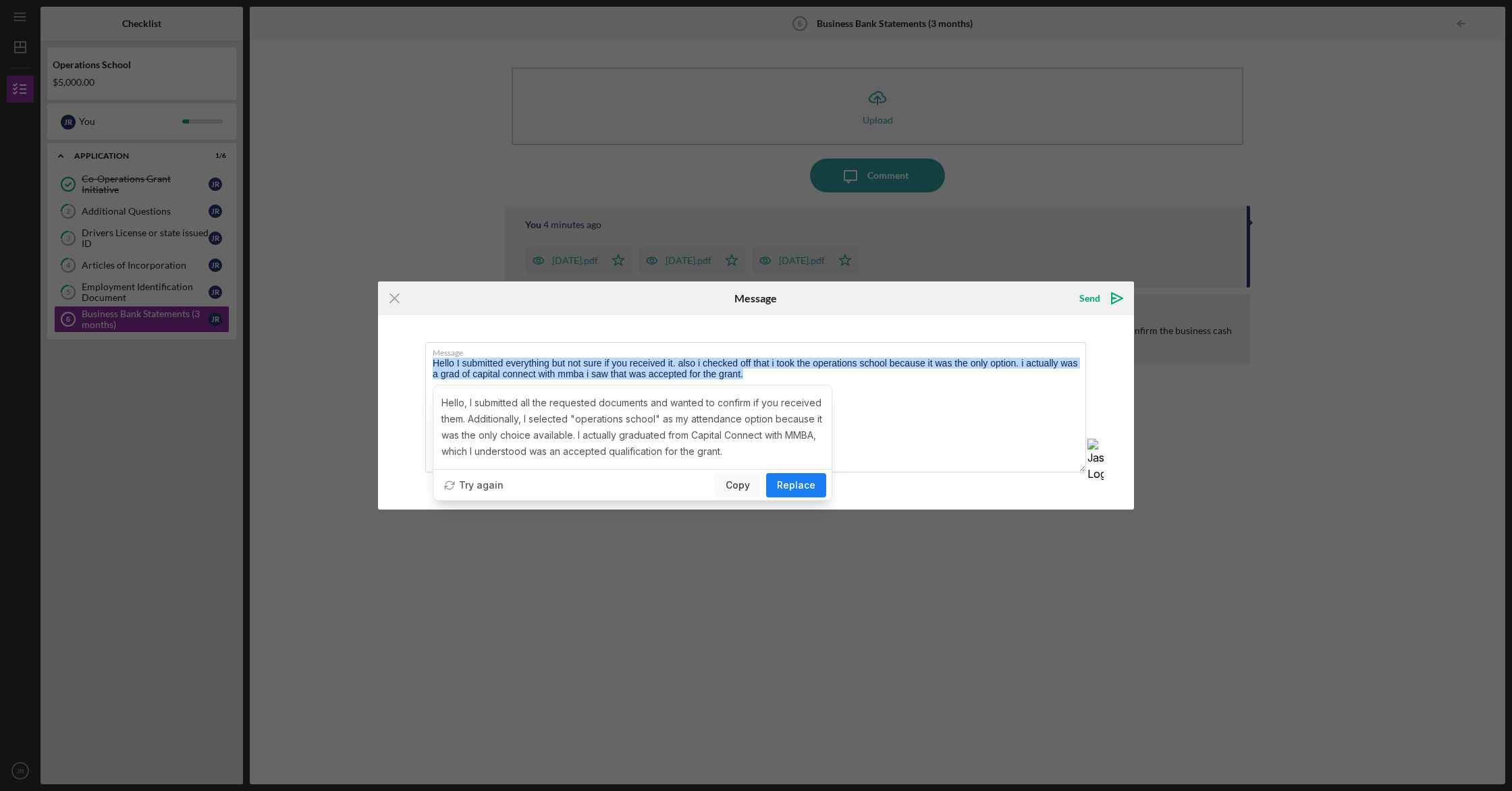
click at [801, 489] on span "Replace" at bounding box center [796, 485] width 38 height 16
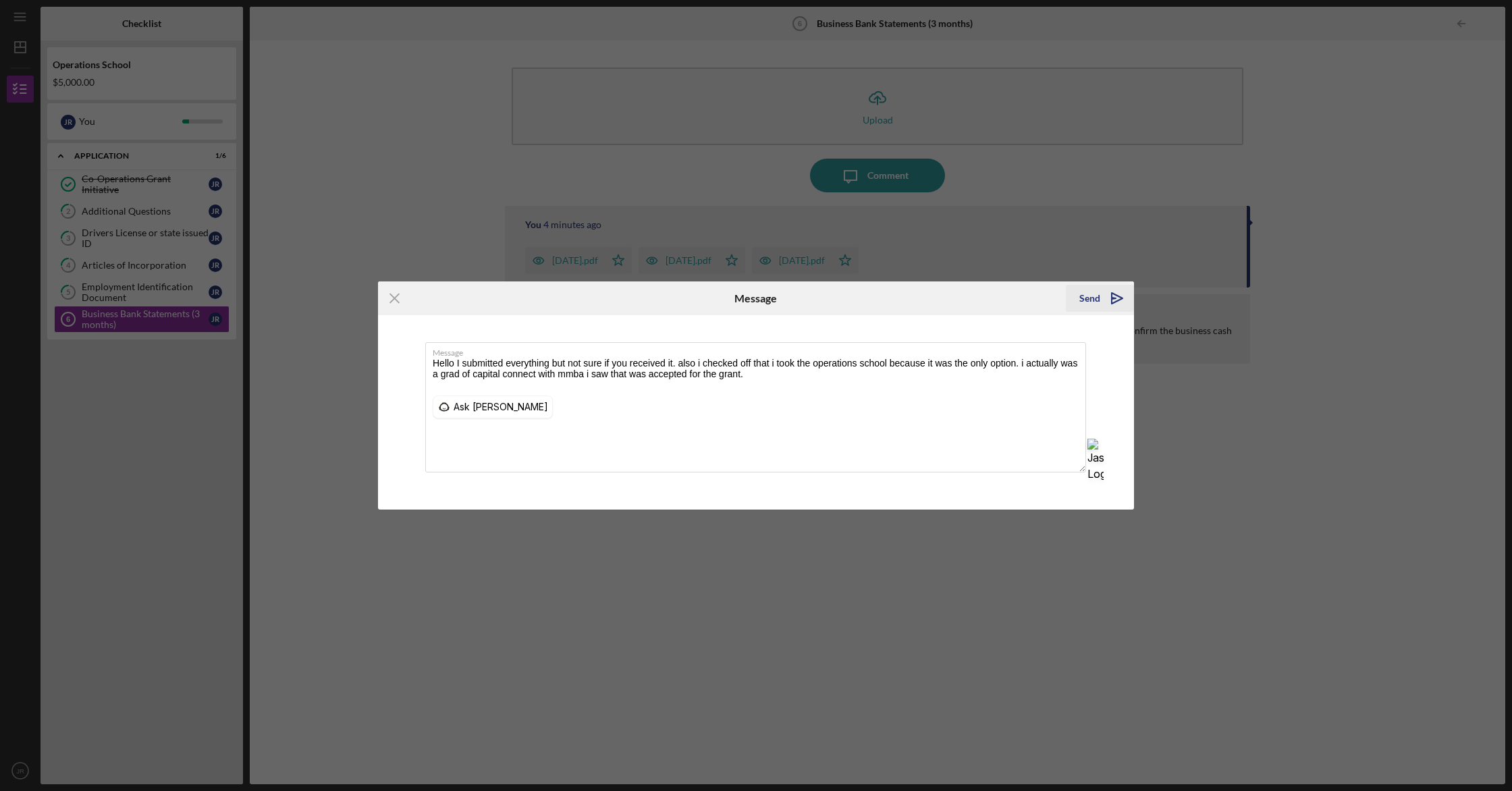
click at [1090, 293] on div "Send" at bounding box center [1090, 298] width 21 height 27
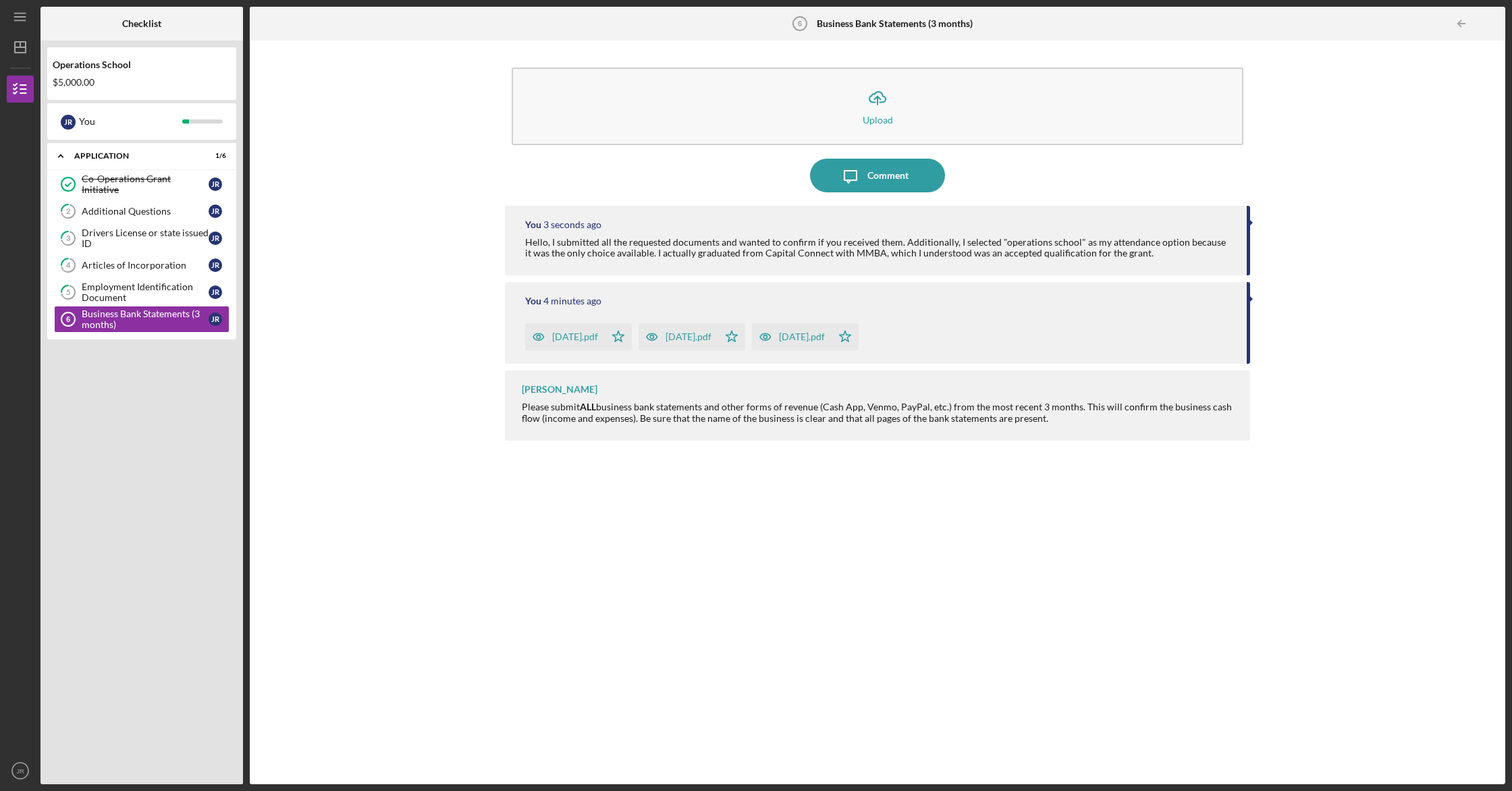
click at [1017, 250] on div "Hello, I submitted all the requested documents and wanted to confirm if you rec…" at bounding box center [879, 248] width 708 height 22
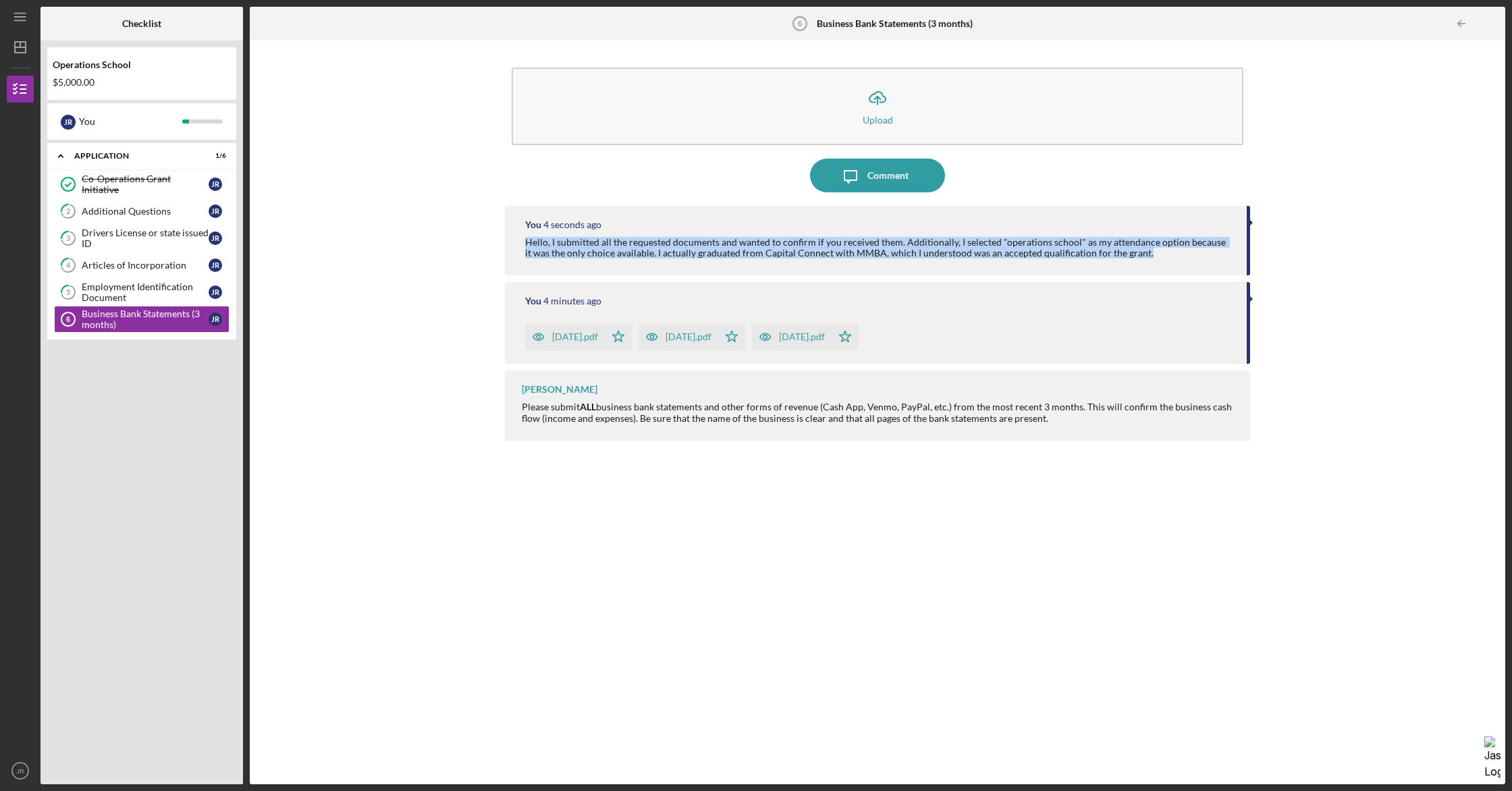
click at [1017, 250] on div "Hello, I submitted all the requested documents and wanted to confirm if you rec…" at bounding box center [879, 248] width 708 height 22
click at [182, 184] on div "Co-Operations Grant Initiative" at bounding box center [145, 184] width 127 height 22
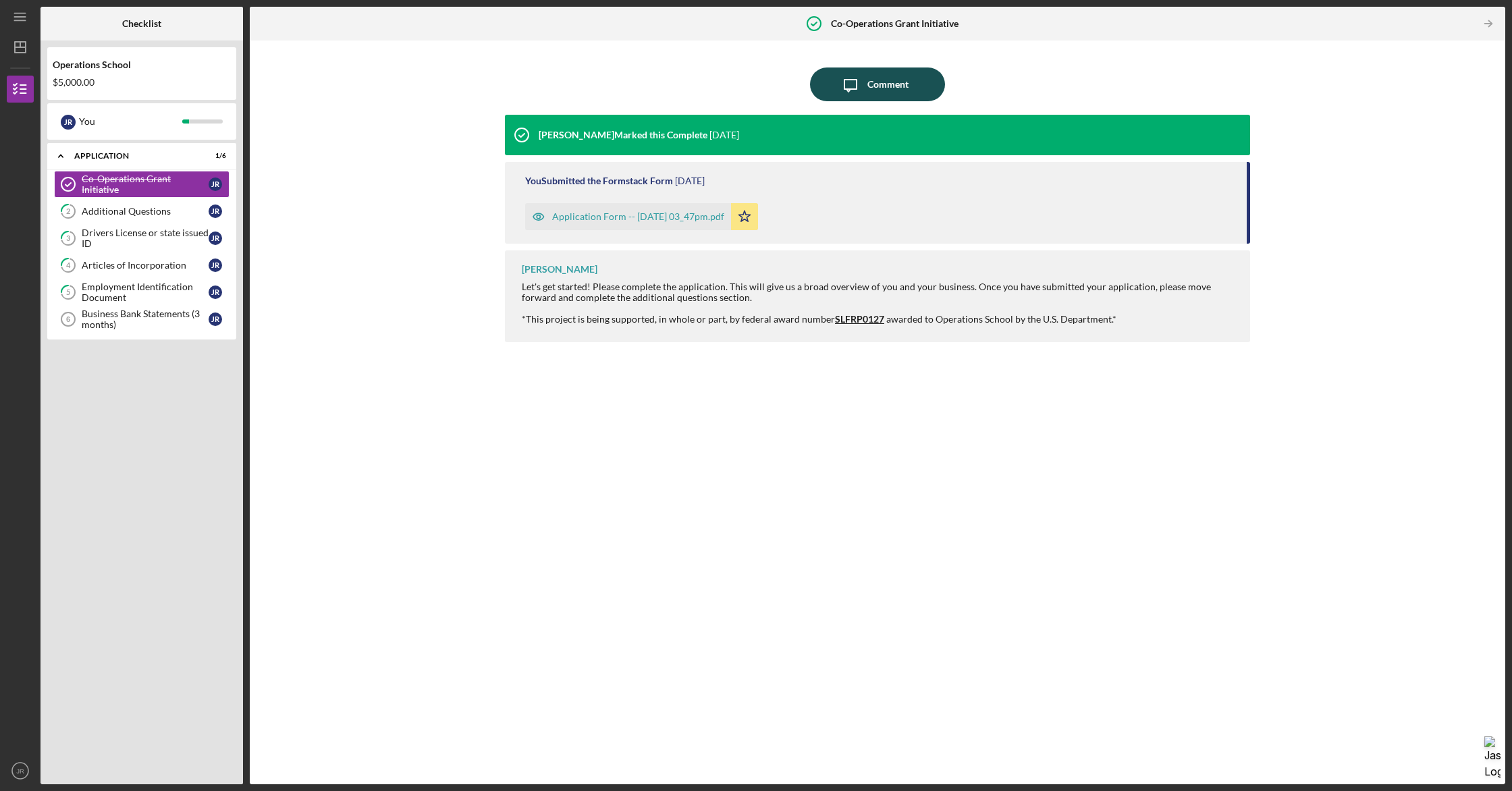
click at [837, 86] on icon "Icon/Message" at bounding box center [850, 84] width 34 height 34
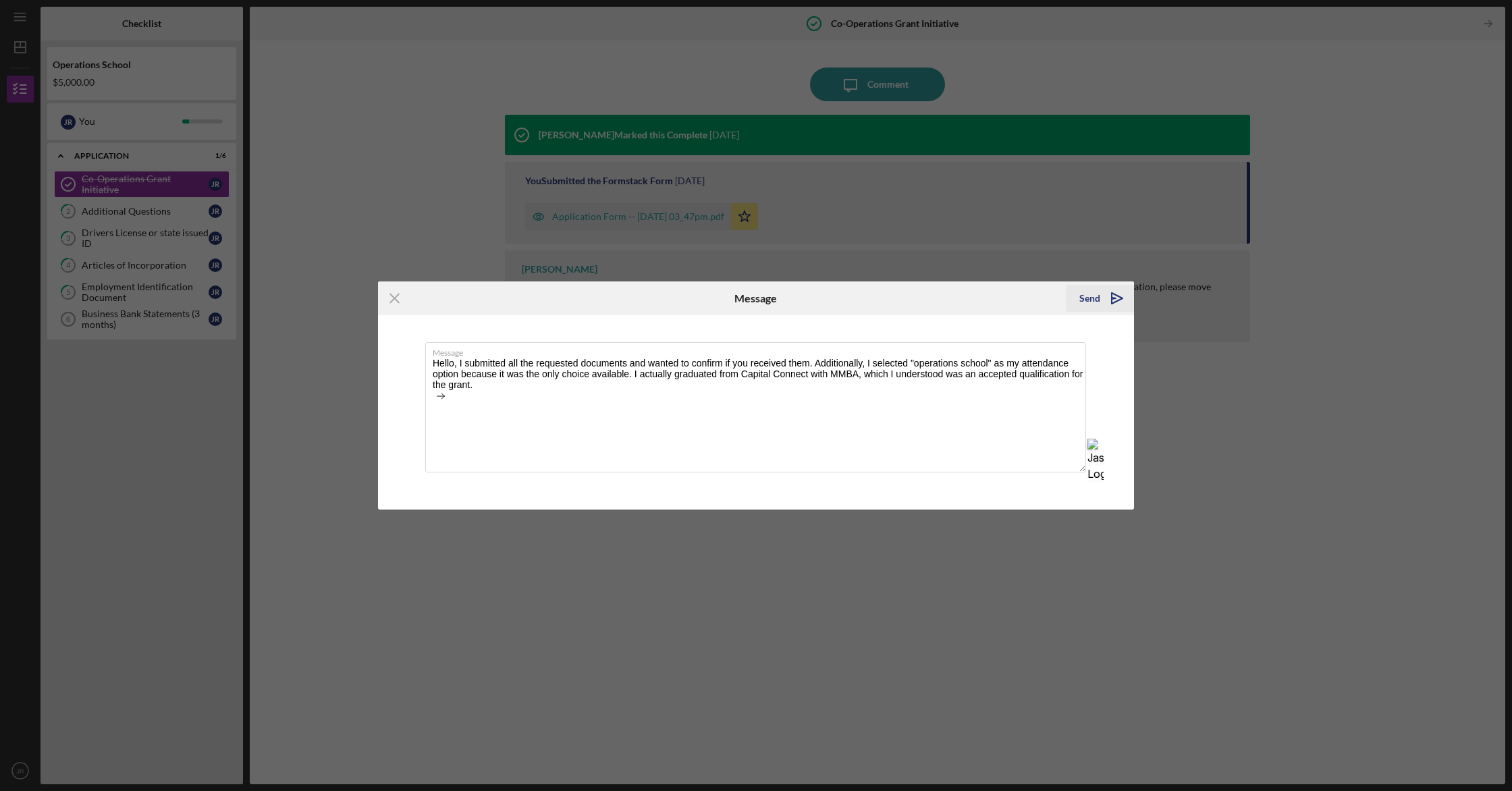
type textarea "Hello, I submitted all the requested documents and wanted to confirm if you rec…"
click at [1093, 290] on div "Send" at bounding box center [1090, 298] width 21 height 27
